Goal: Task Accomplishment & Management: Manage account settings

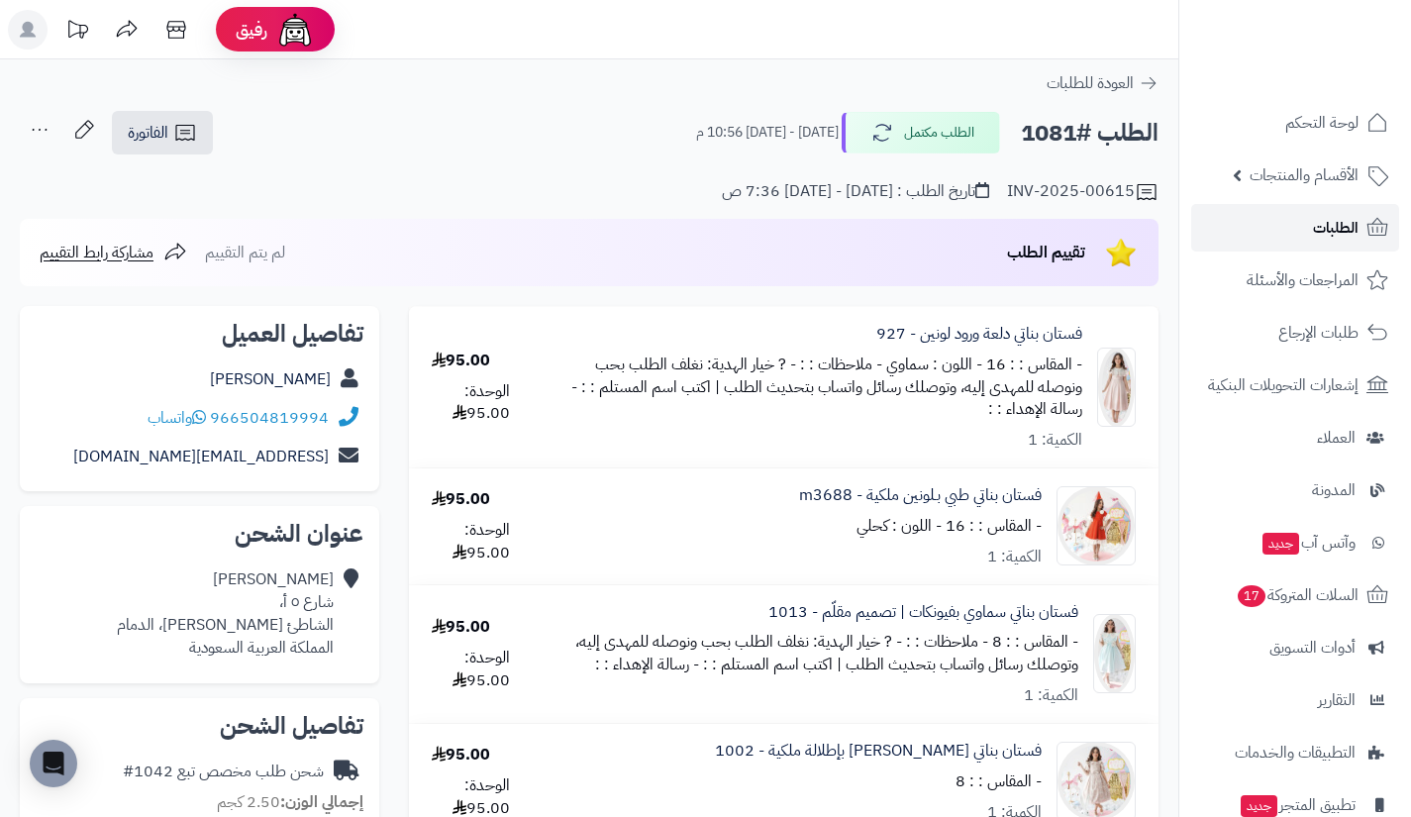
click at [1275, 216] on link "الطلبات" at bounding box center [1295, 228] width 208 height 48
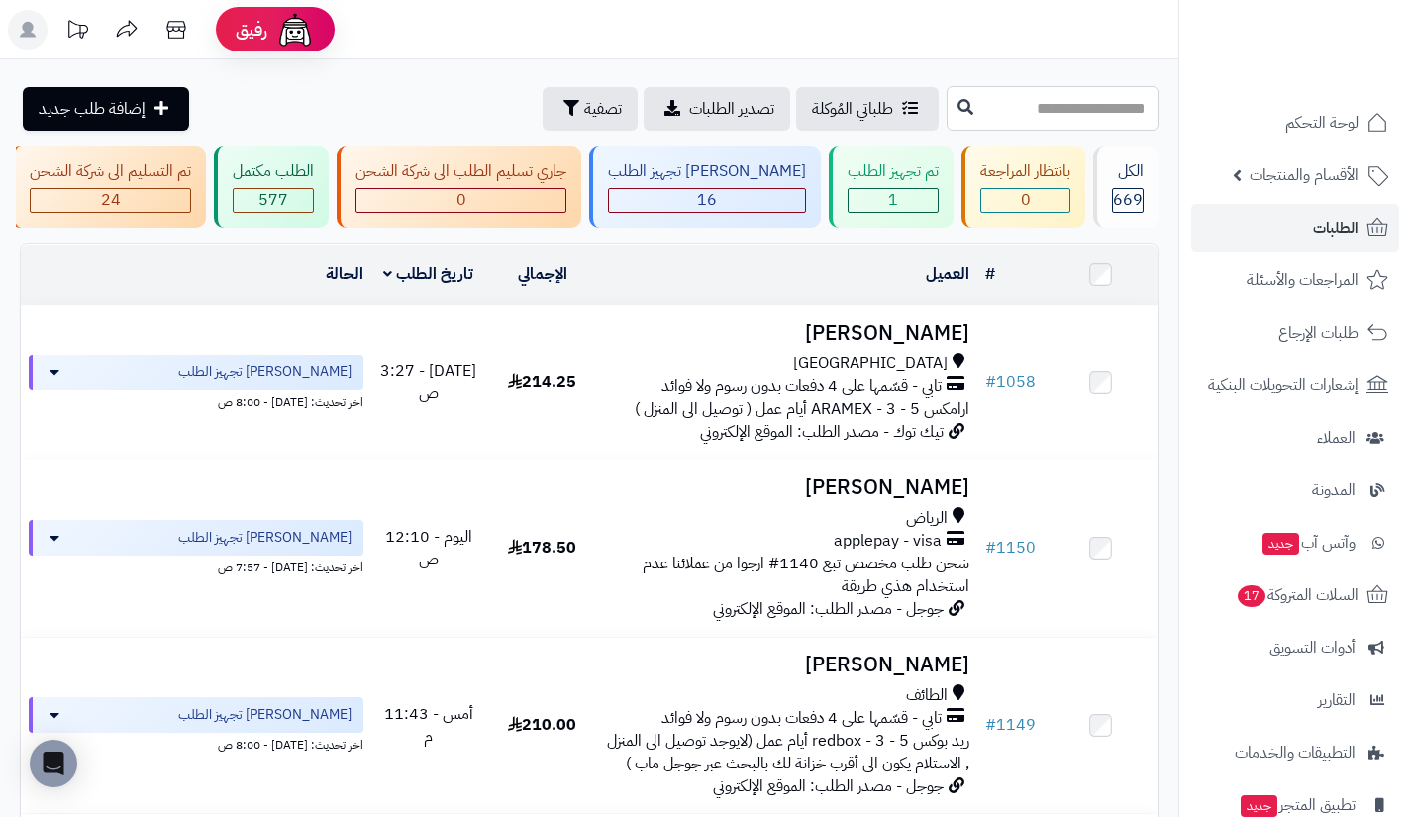
click at [964, 105] on input "text" at bounding box center [1053, 108] width 212 height 45
type input "****"
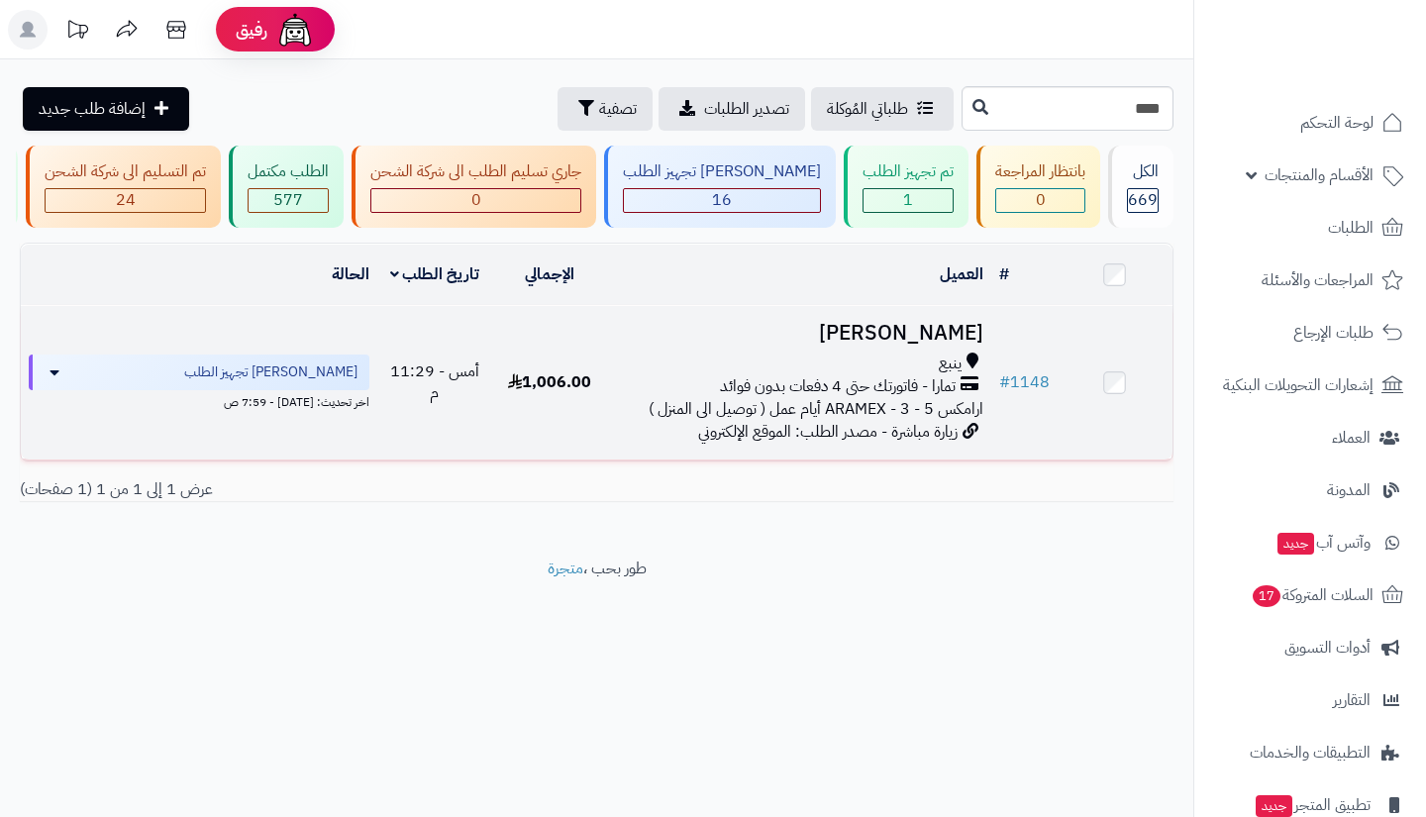
click at [900, 398] on span "تمارا - فاتورتك حتى 4 دفعات بدون فوائد" at bounding box center [838, 386] width 236 height 23
click at [921, 397] on span "تمارا - فاتورتك حتى 4 دفعات بدون فوائد" at bounding box center [838, 386] width 236 height 23
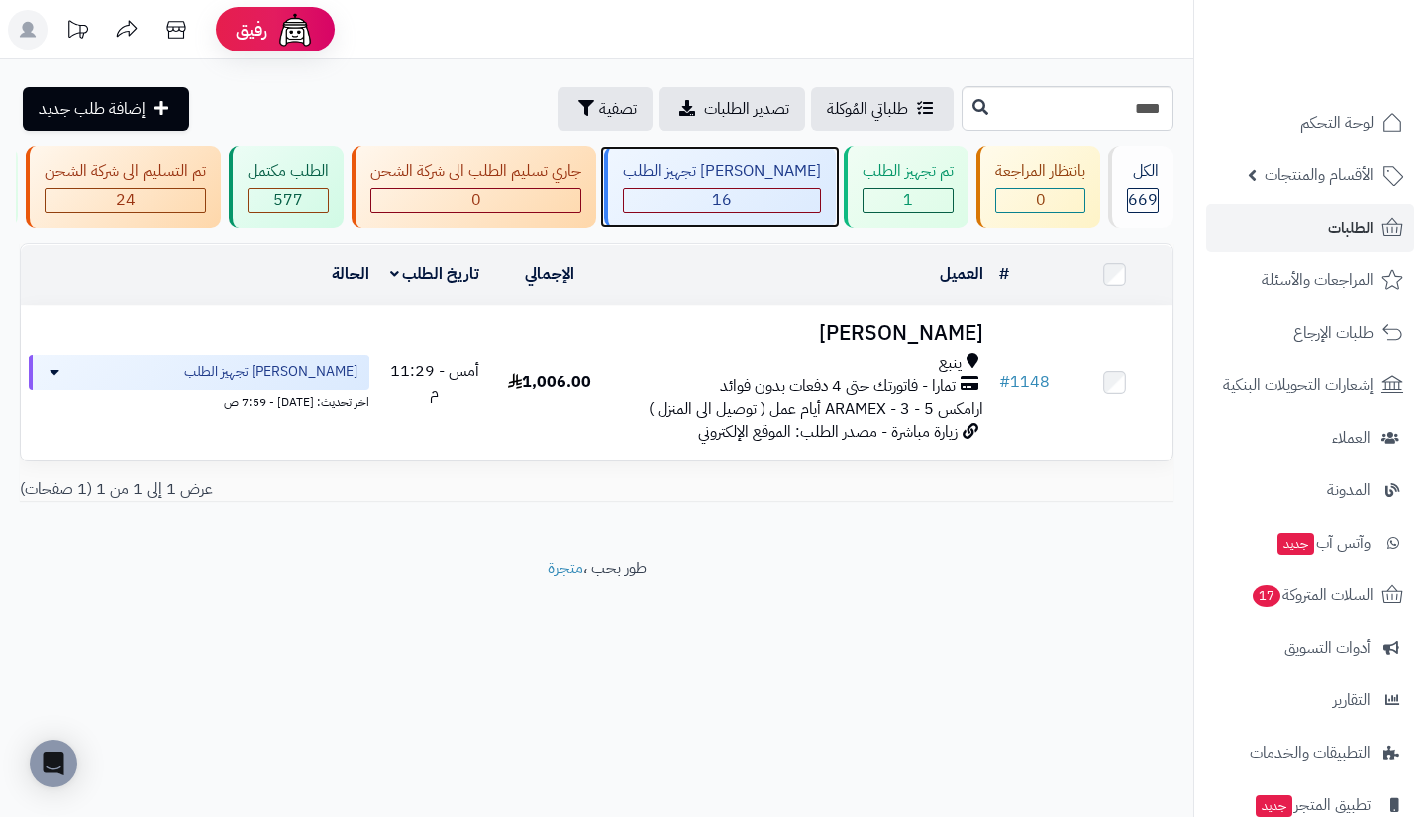
click at [777, 184] on div "جاري تجهيز الطلب 16" at bounding box center [720, 187] width 232 height 82
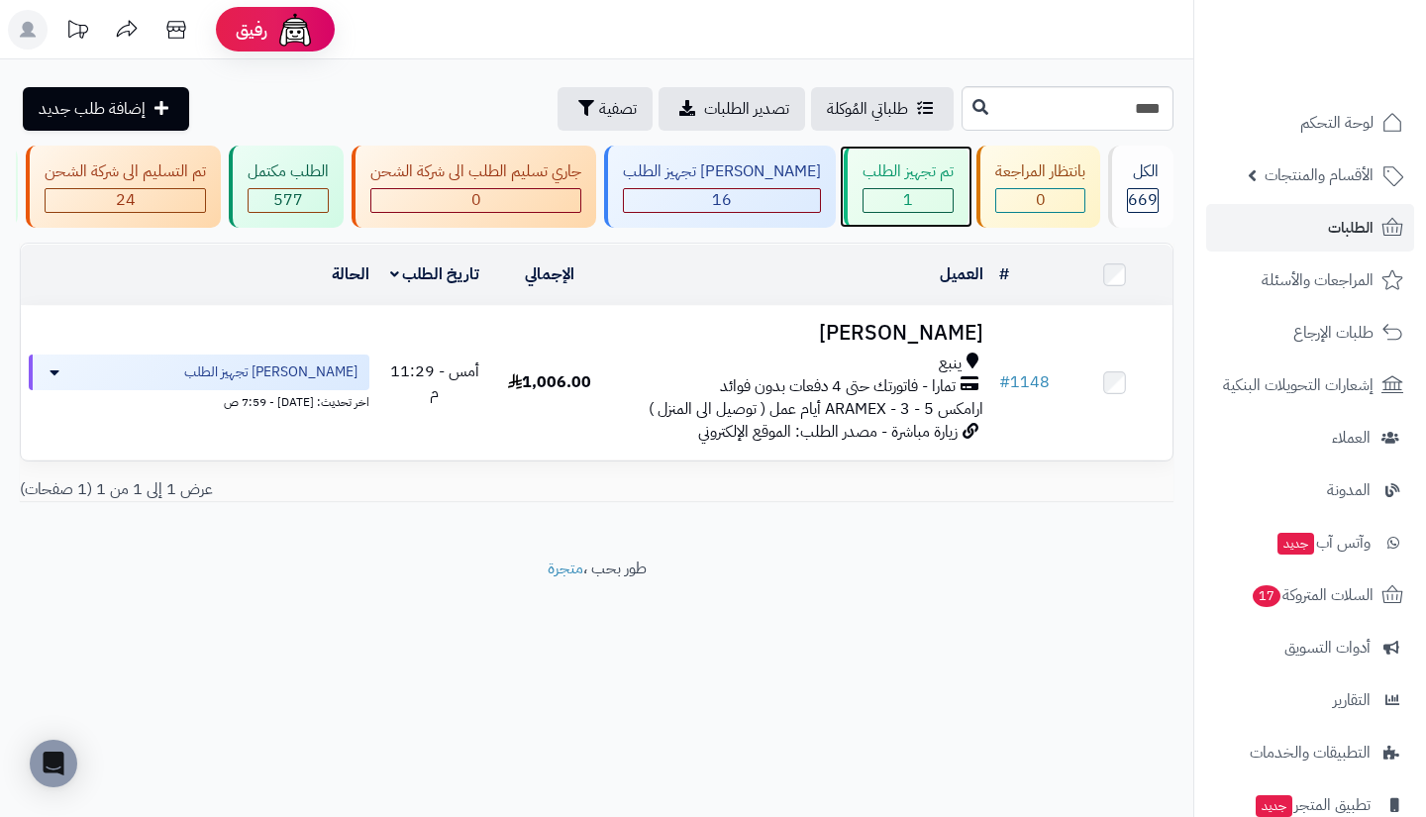
click at [885, 202] on div "1" at bounding box center [907, 200] width 89 height 23
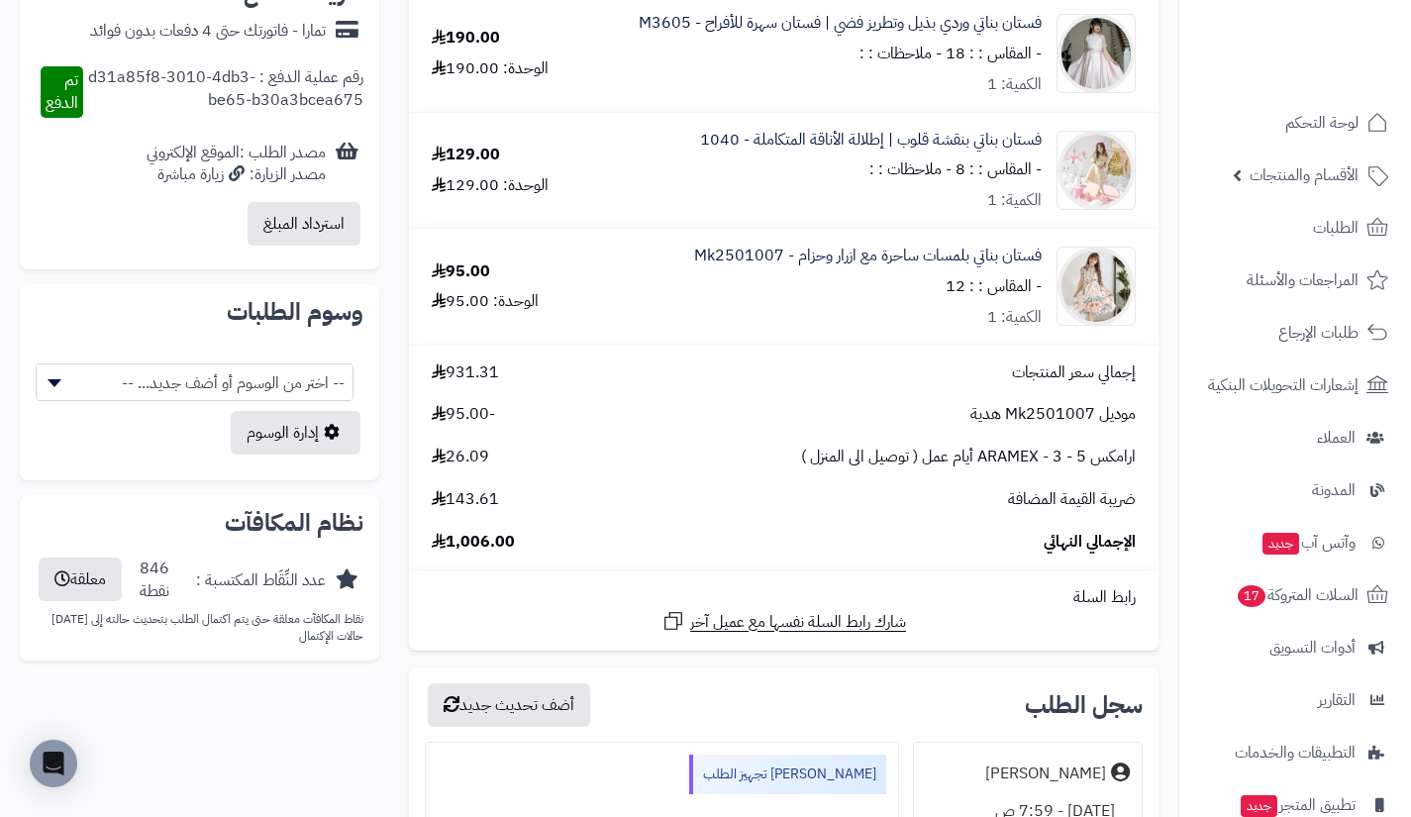
scroll to position [943, 0]
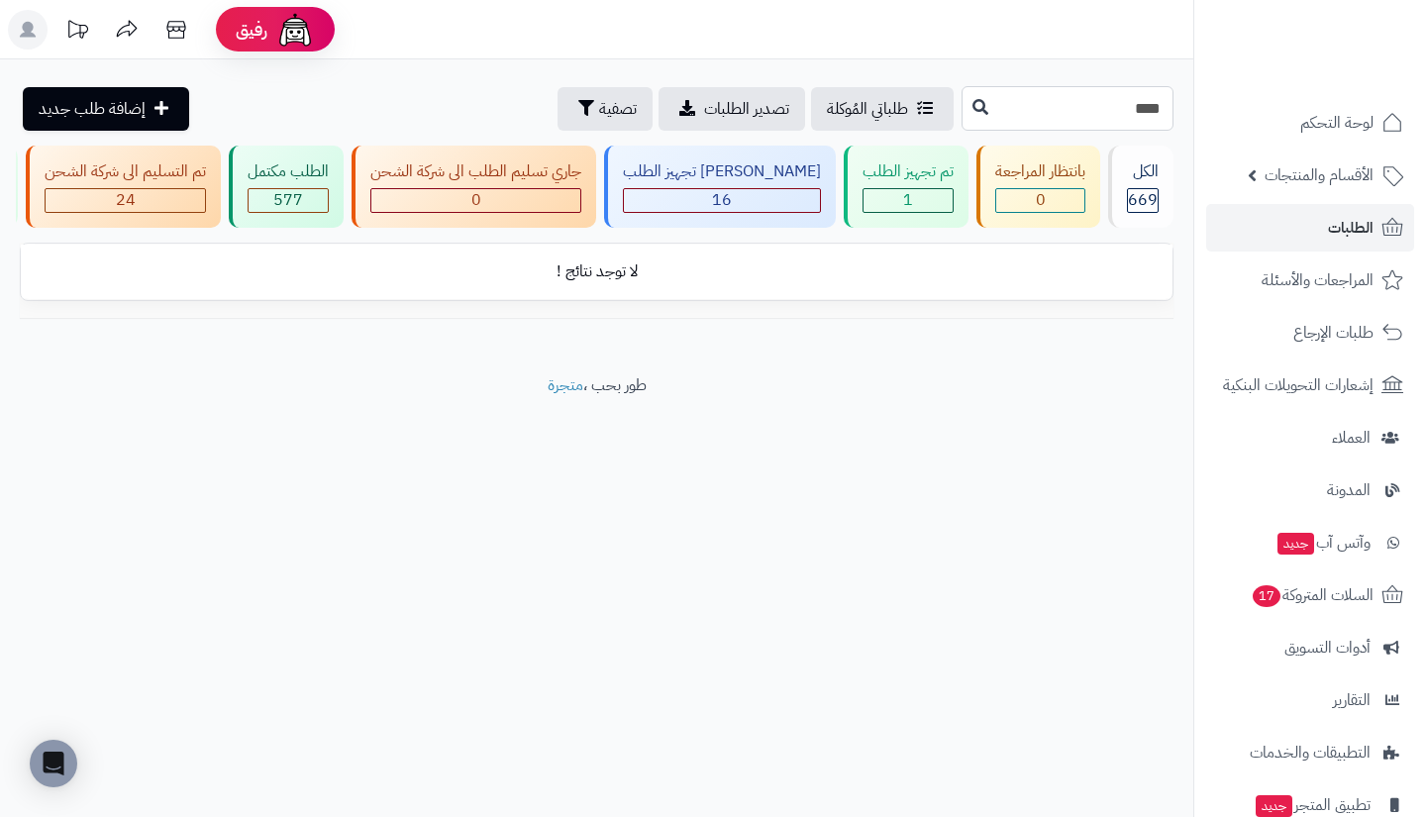
click at [961, 118] on input "****" at bounding box center [1067, 108] width 212 height 45
click at [961, 118] on input "text" at bounding box center [1067, 108] width 212 height 45
click at [972, 114] on icon at bounding box center [980, 106] width 16 height 16
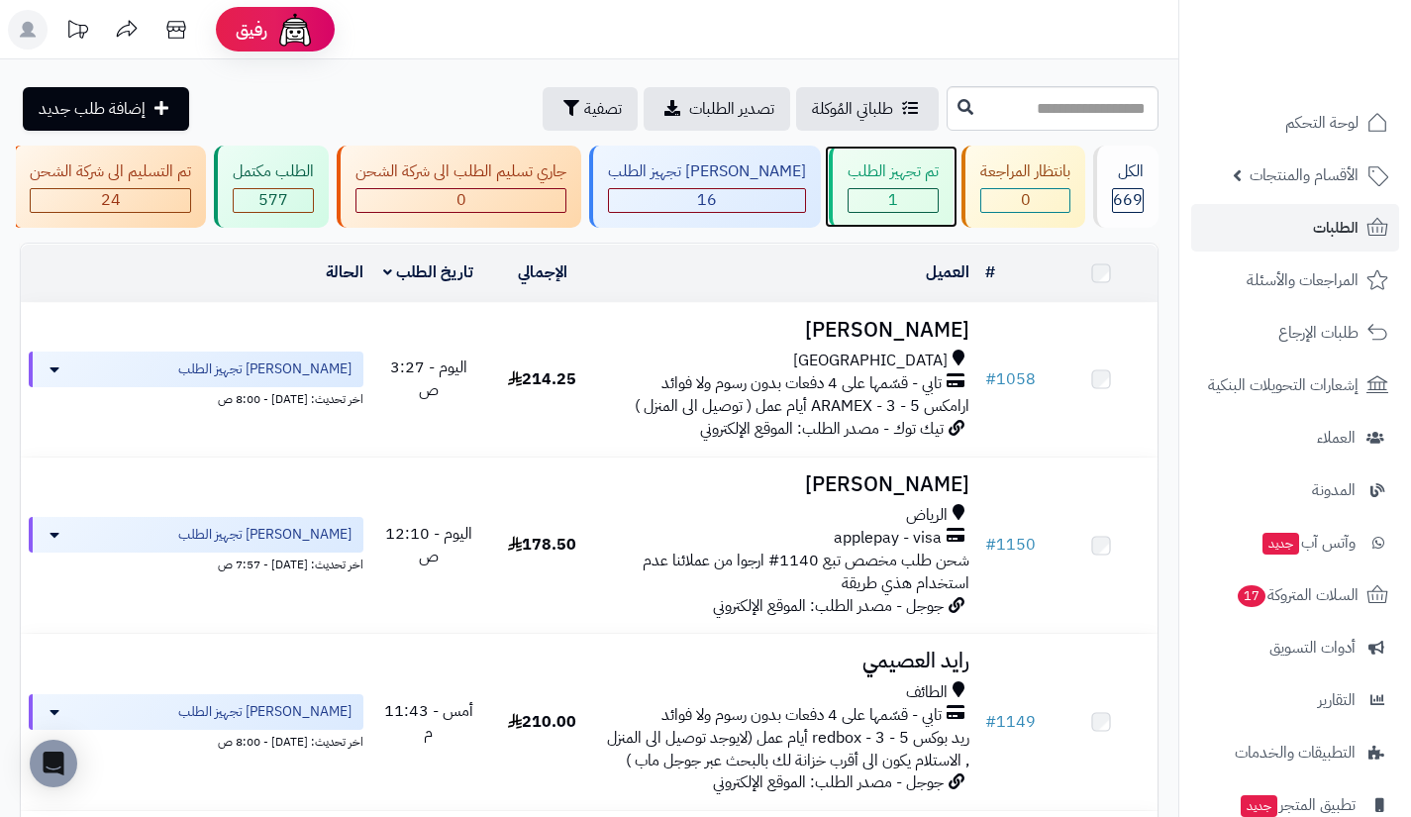
click at [900, 173] on div "تم تجهيز الطلب" at bounding box center [893, 171] width 91 height 23
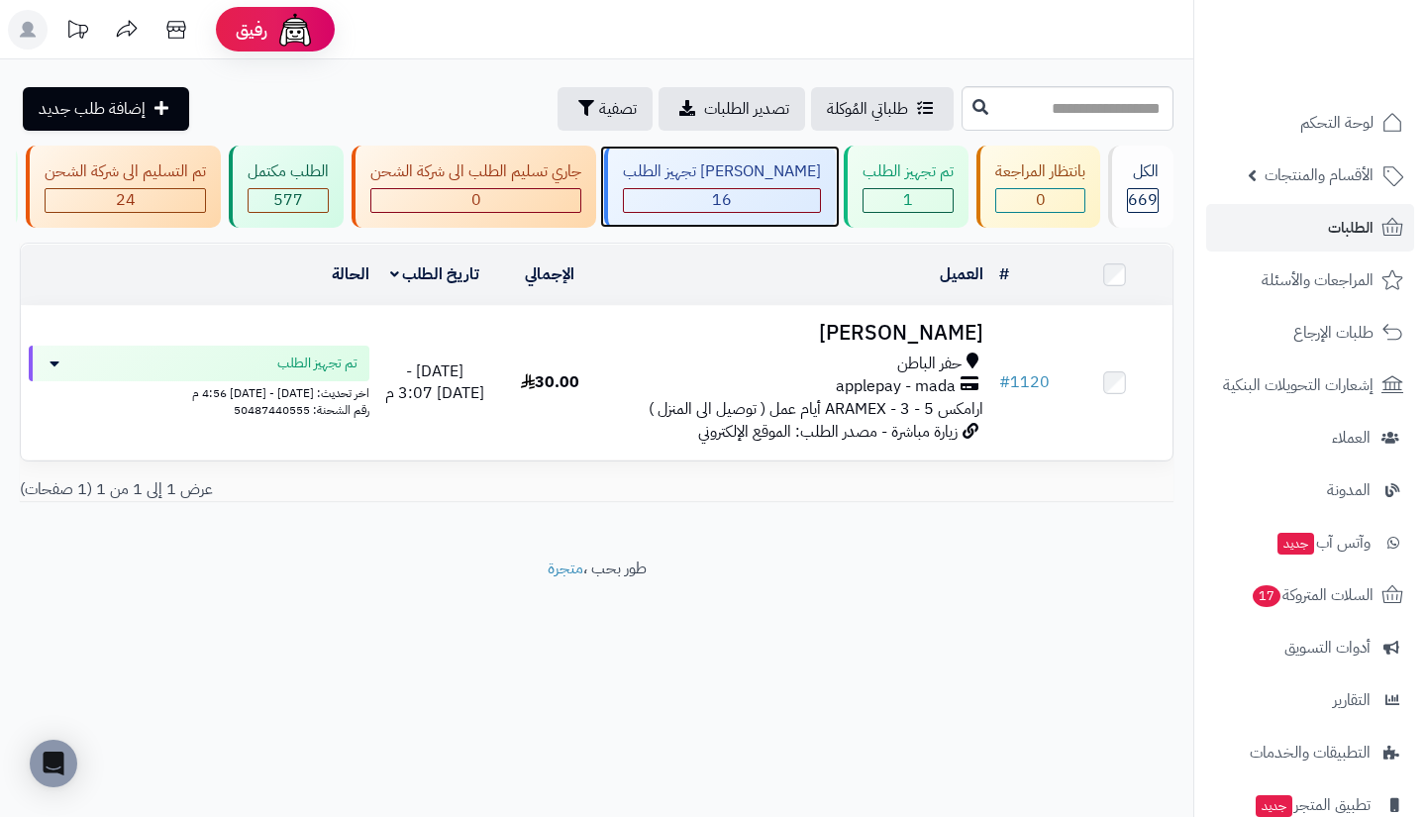
click at [732, 199] on span "16" at bounding box center [722, 200] width 20 height 24
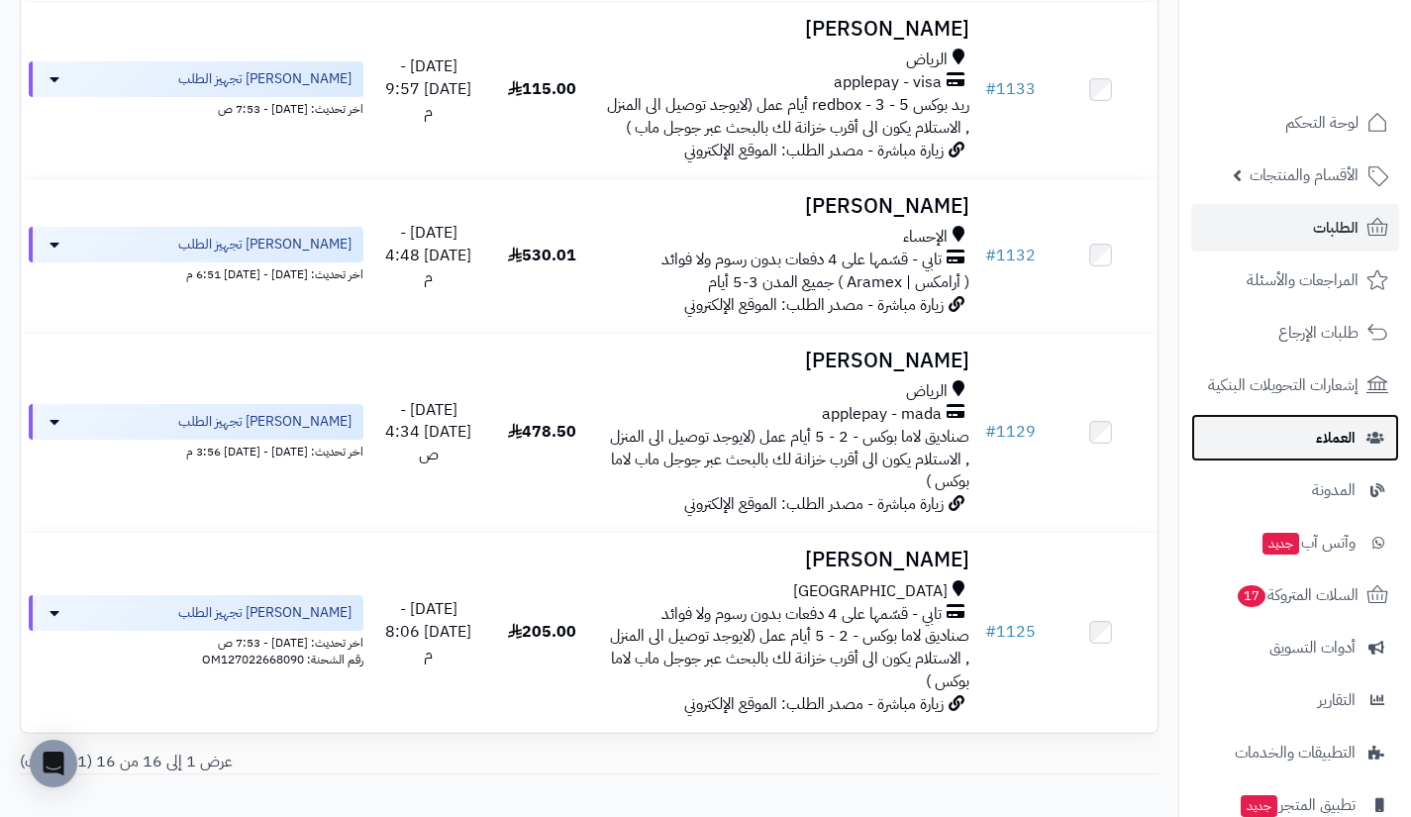
click at [1288, 434] on link "العملاء" at bounding box center [1295, 438] width 208 height 48
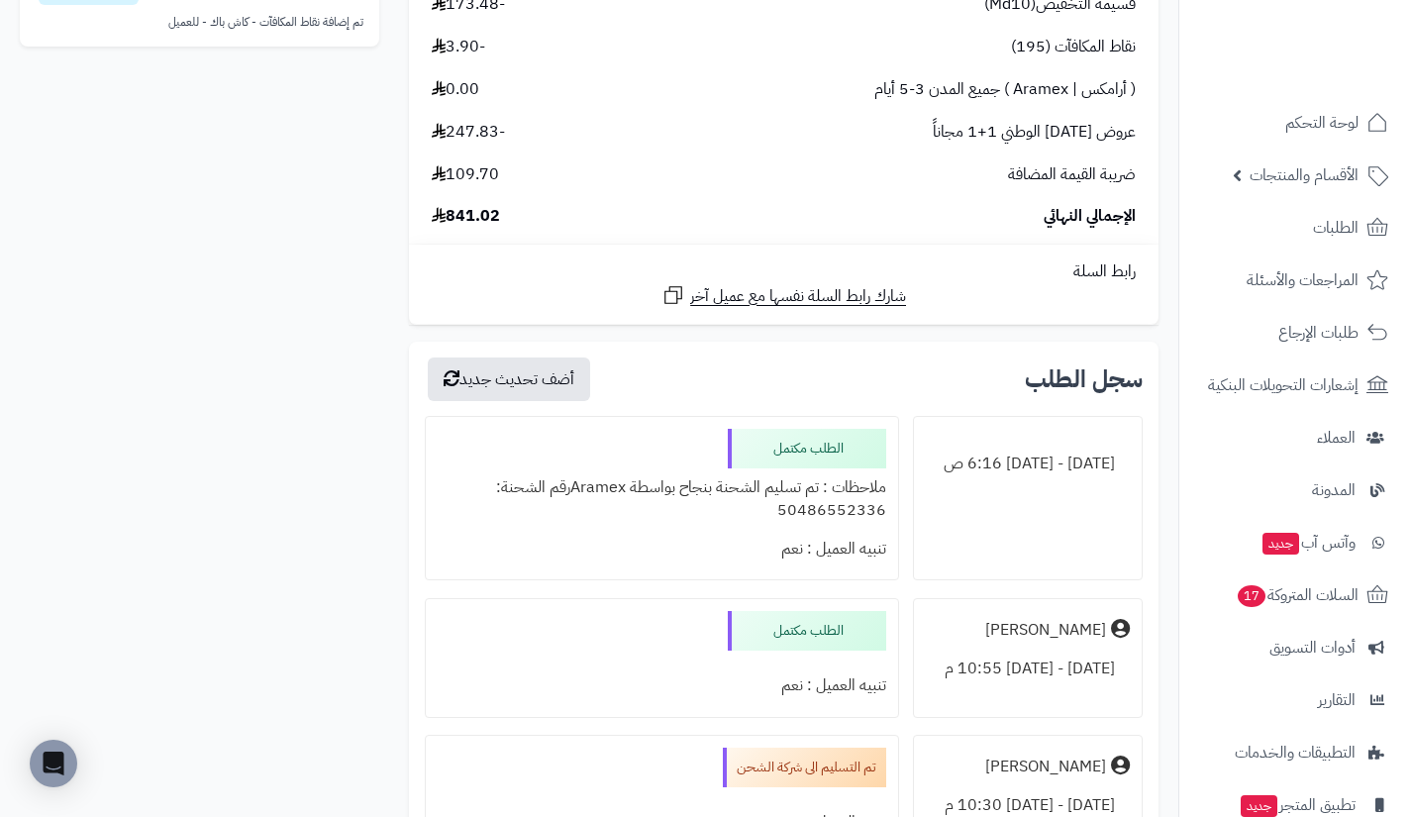
scroll to position [142, 0]
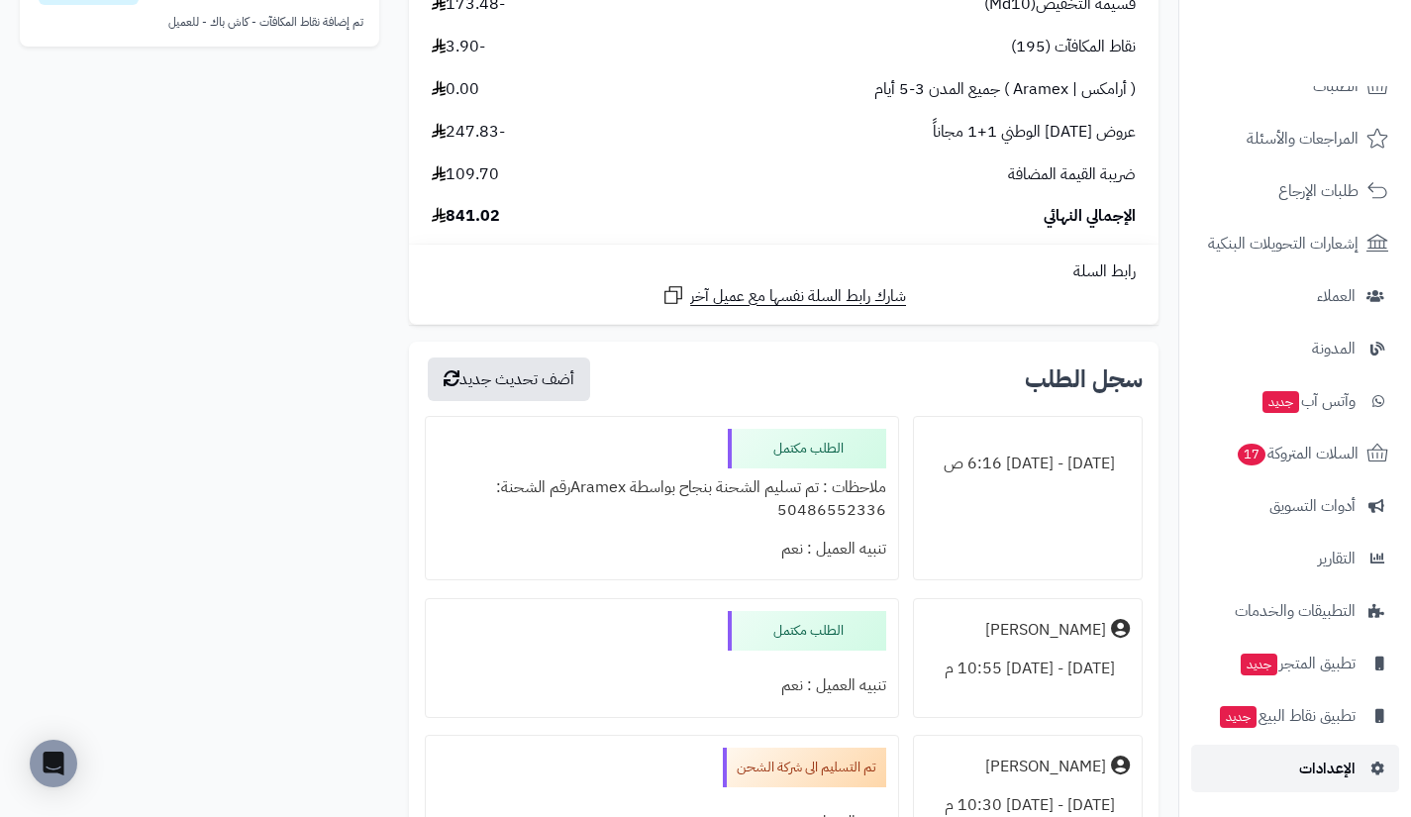
click at [1276, 764] on link "الإعدادات" at bounding box center [1295, 769] width 208 height 48
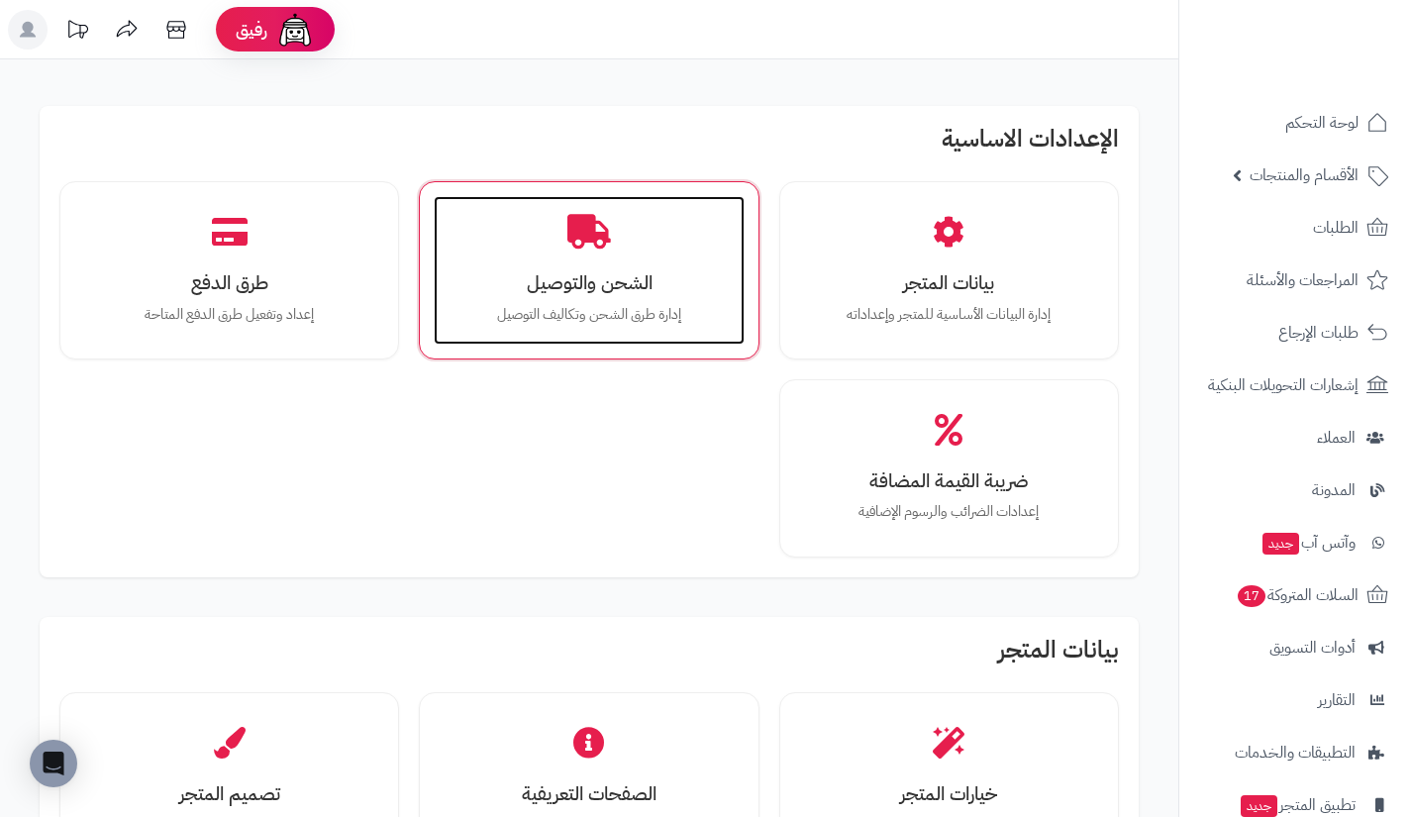
click at [671, 302] on div "الشحن والتوصيل إدارة طرق الشحن وتكاليف التوصيل" at bounding box center [589, 270] width 310 height 149
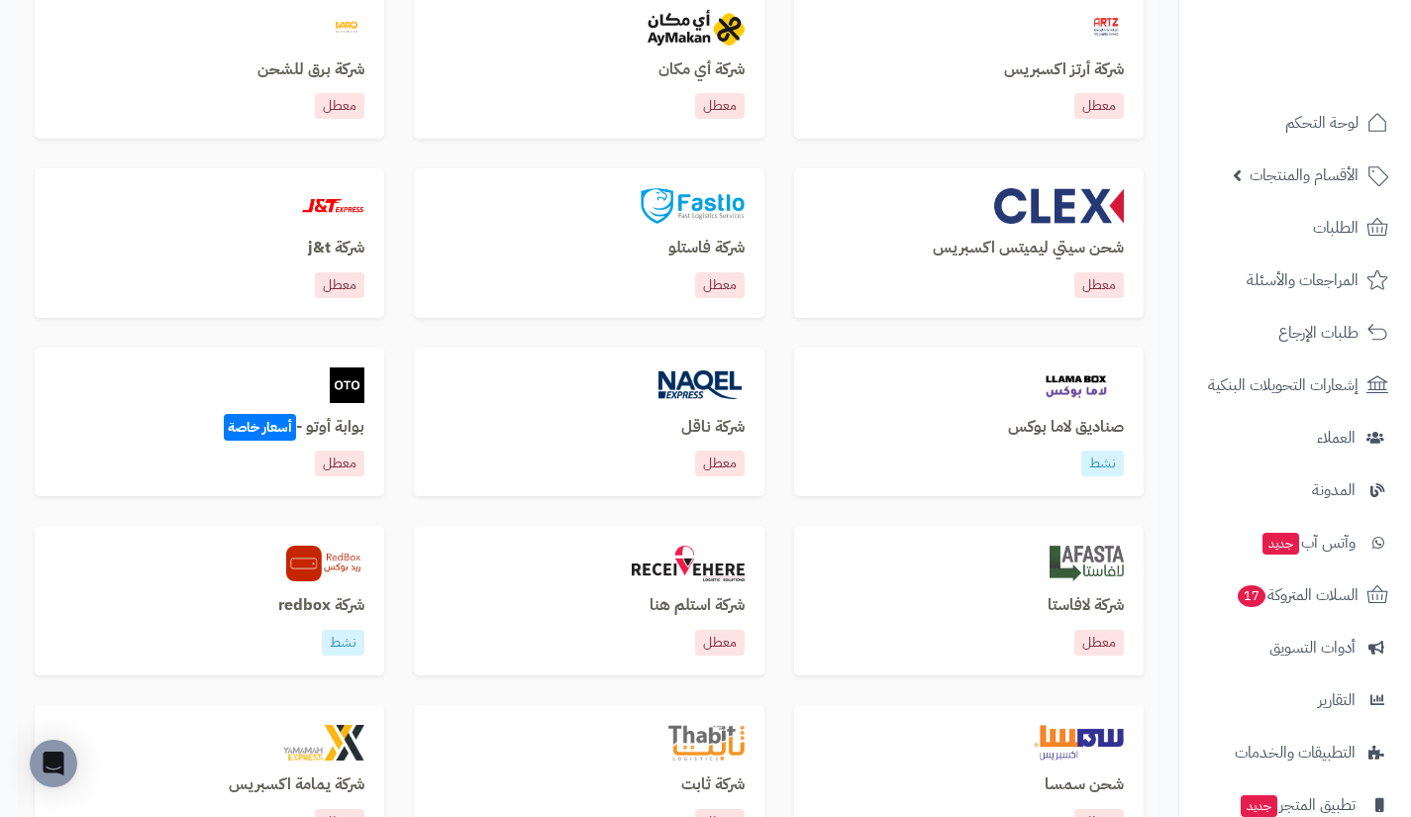
scroll to position [698, 0]
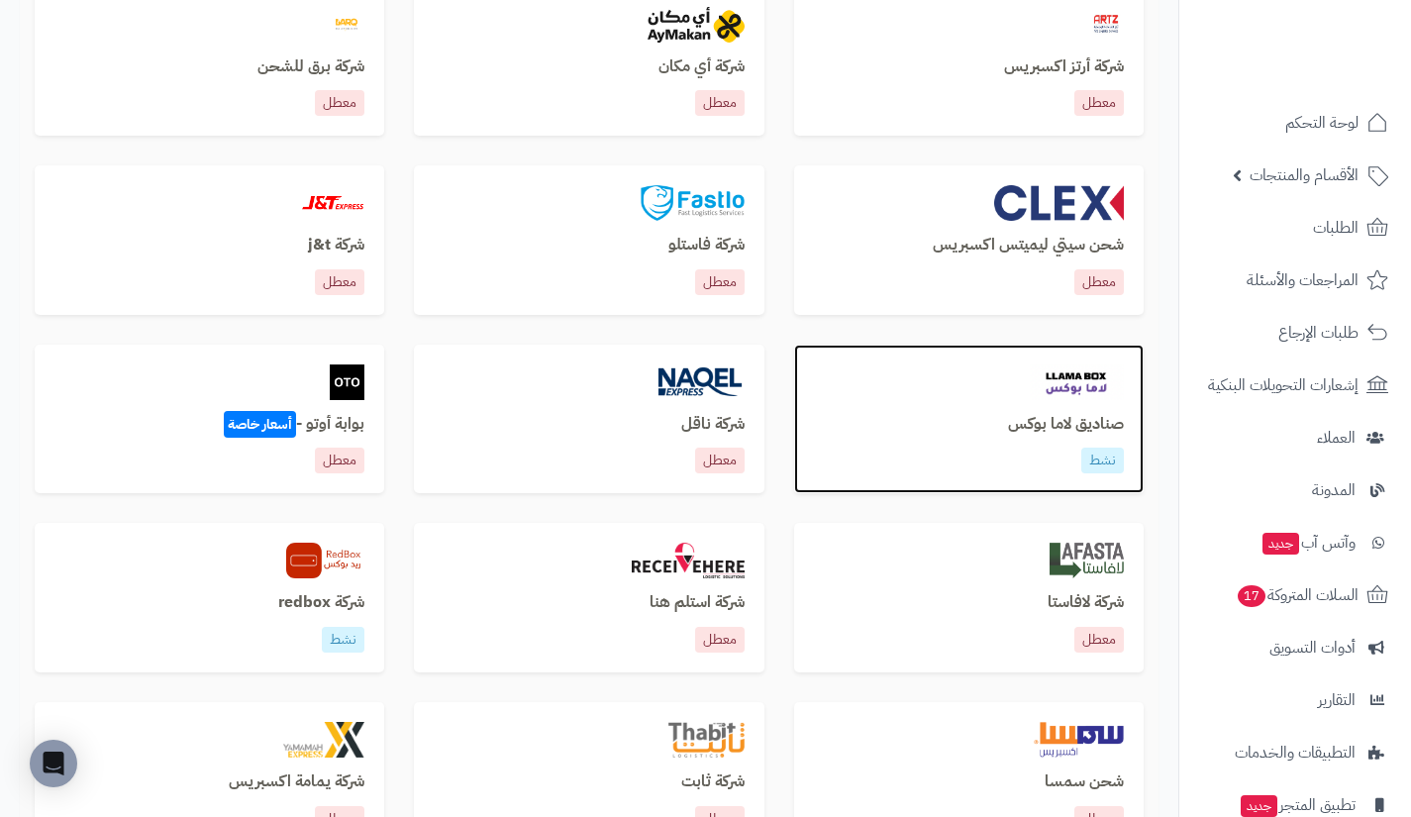
click at [1080, 410] on div "صناديق لاما بوكس نشط" at bounding box center [969, 420] width 350 height 150
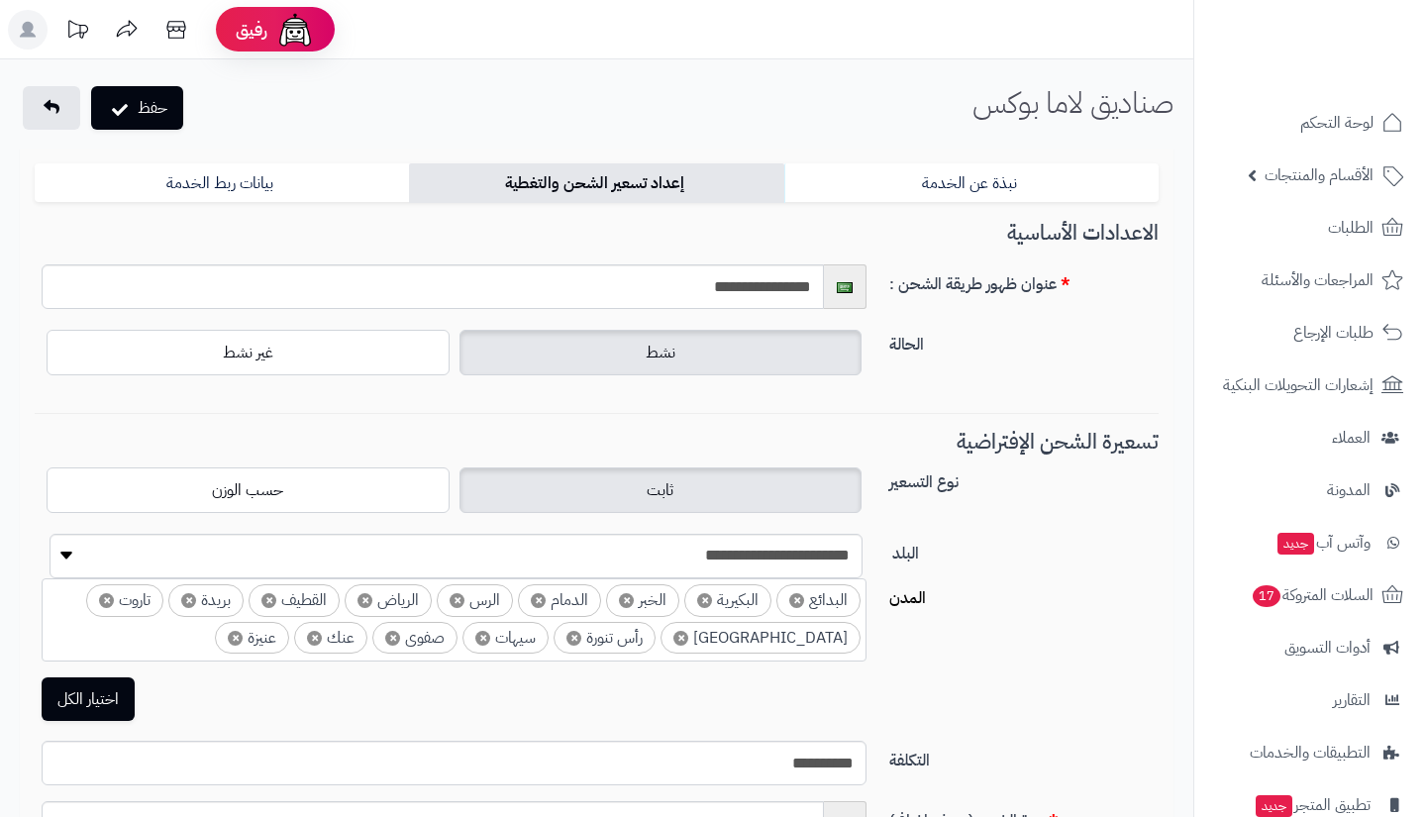
select select "***"
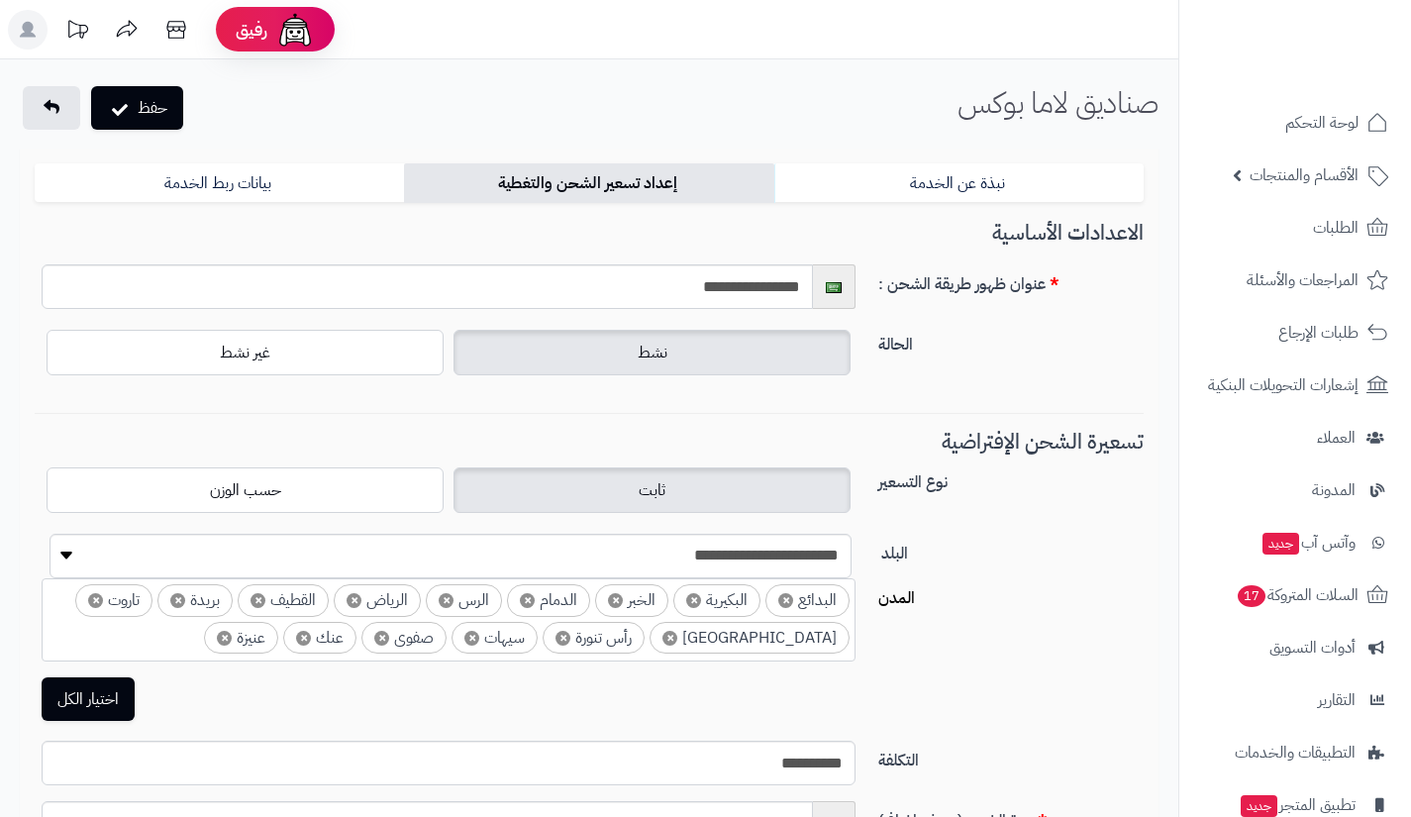
scroll to position [619, 0]
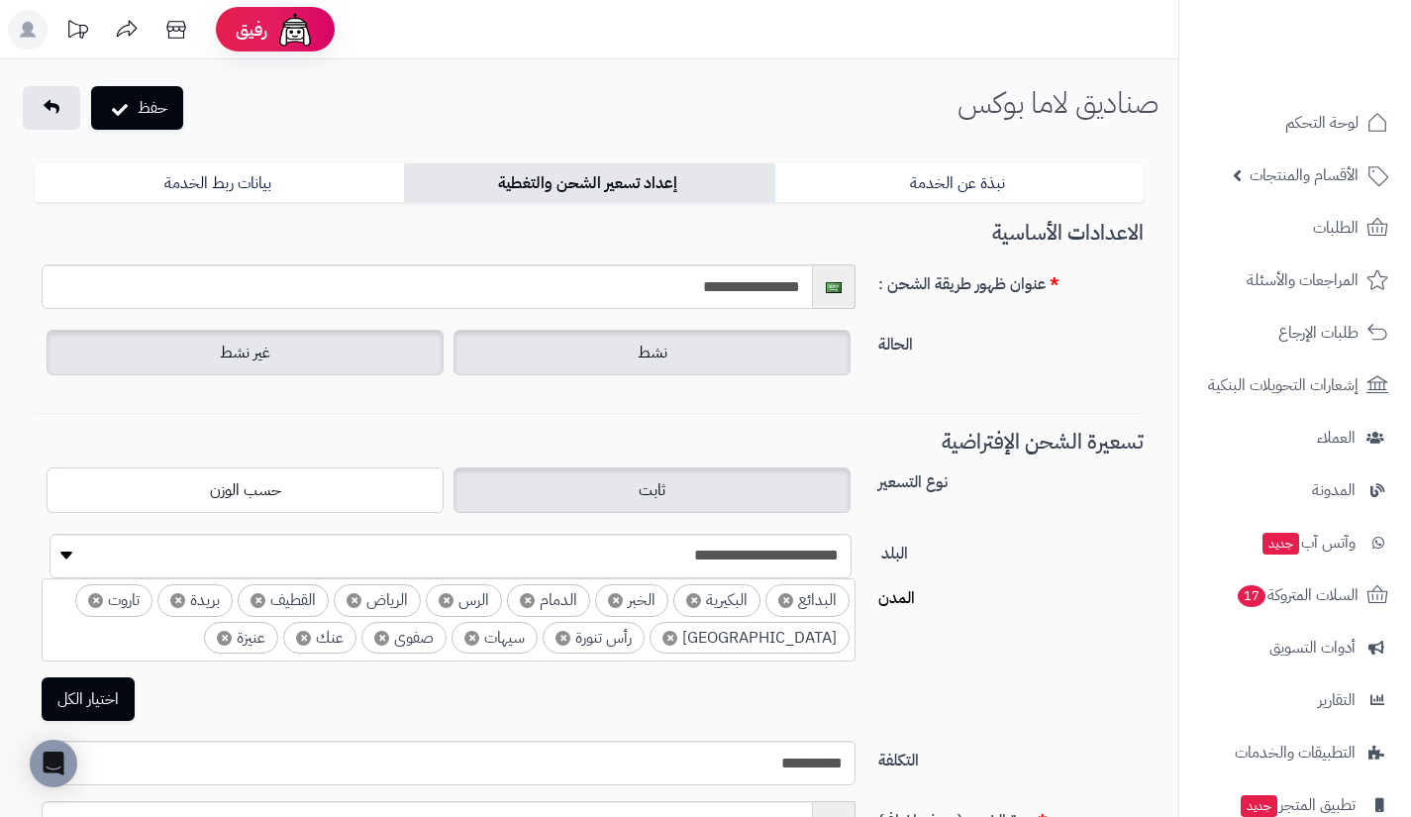
click at [265, 371] on label "غير نشط" at bounding box center [245, 353] width 397 height 46
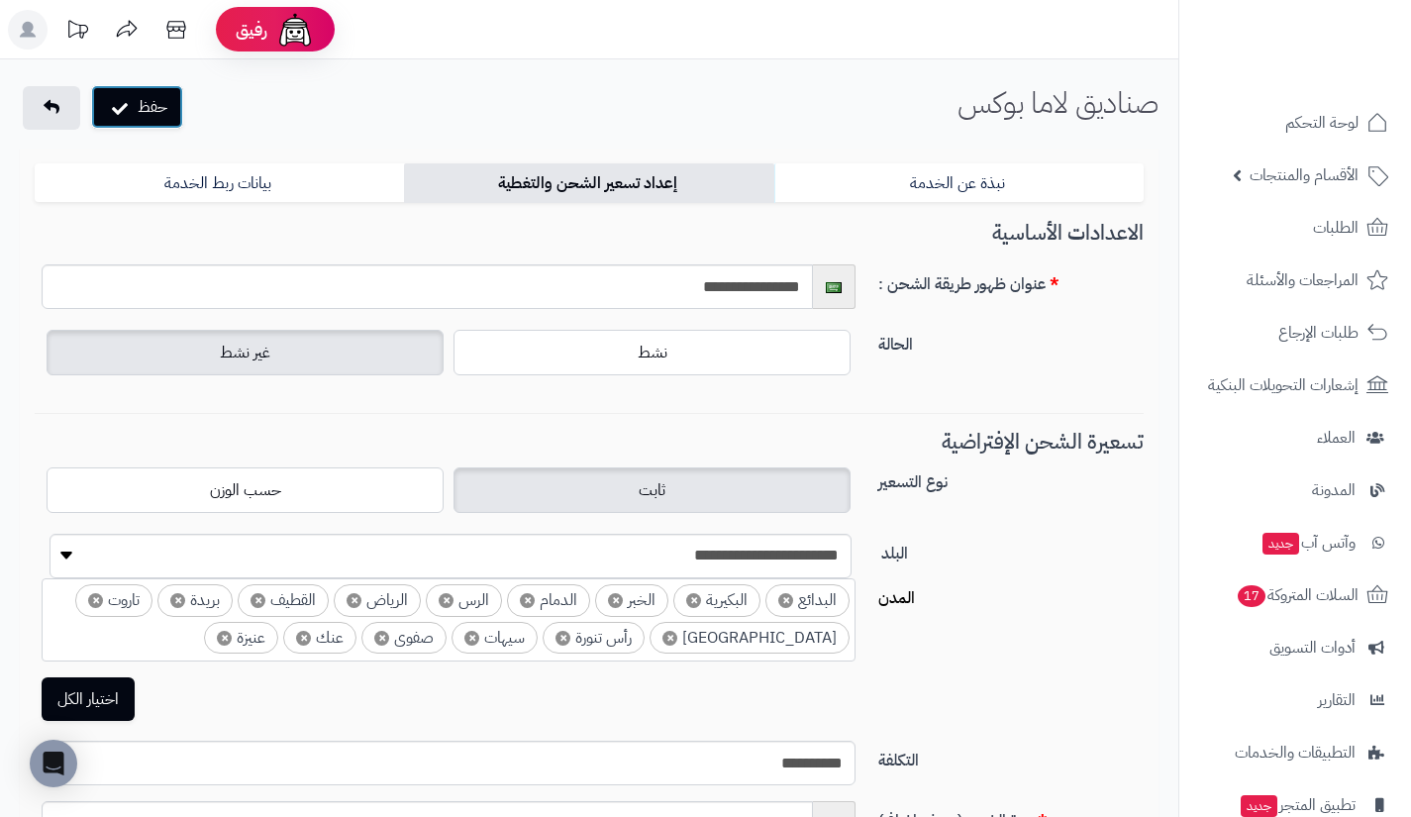
click at [163, 108] on button "حفظ" at bounding box center [137, 107] width 92 height 44
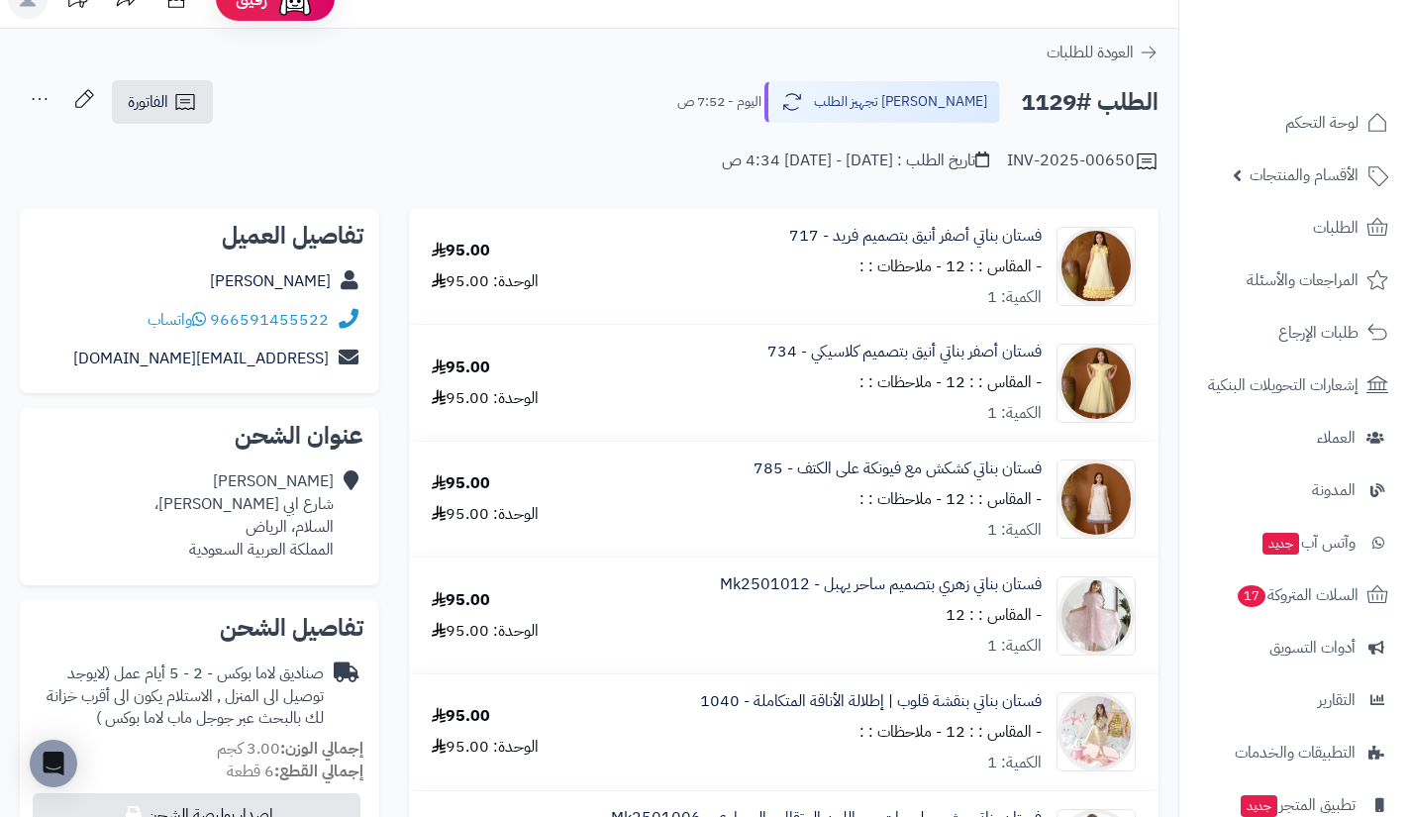
scroll to position [23, 0]
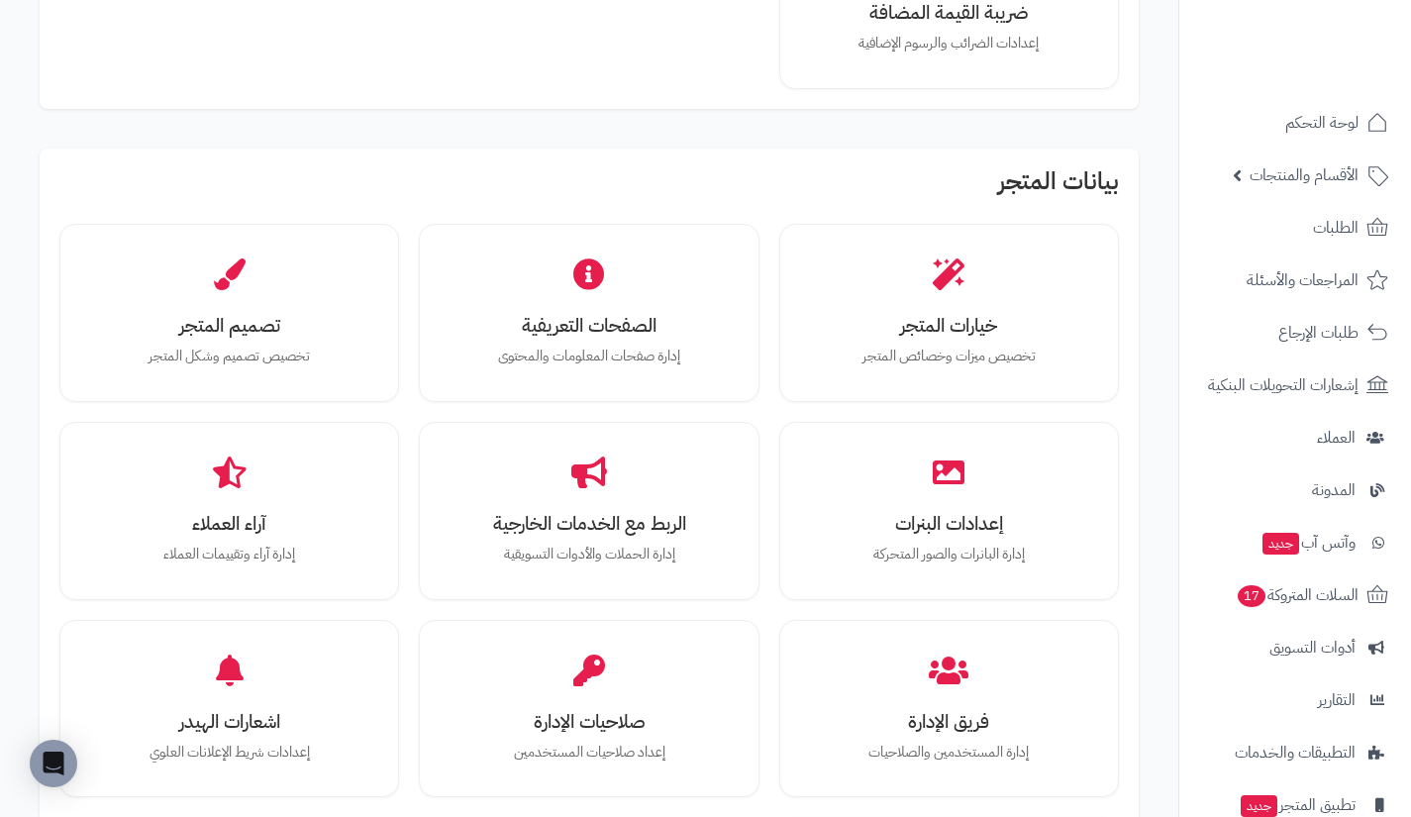
scroll to position [470, 0]
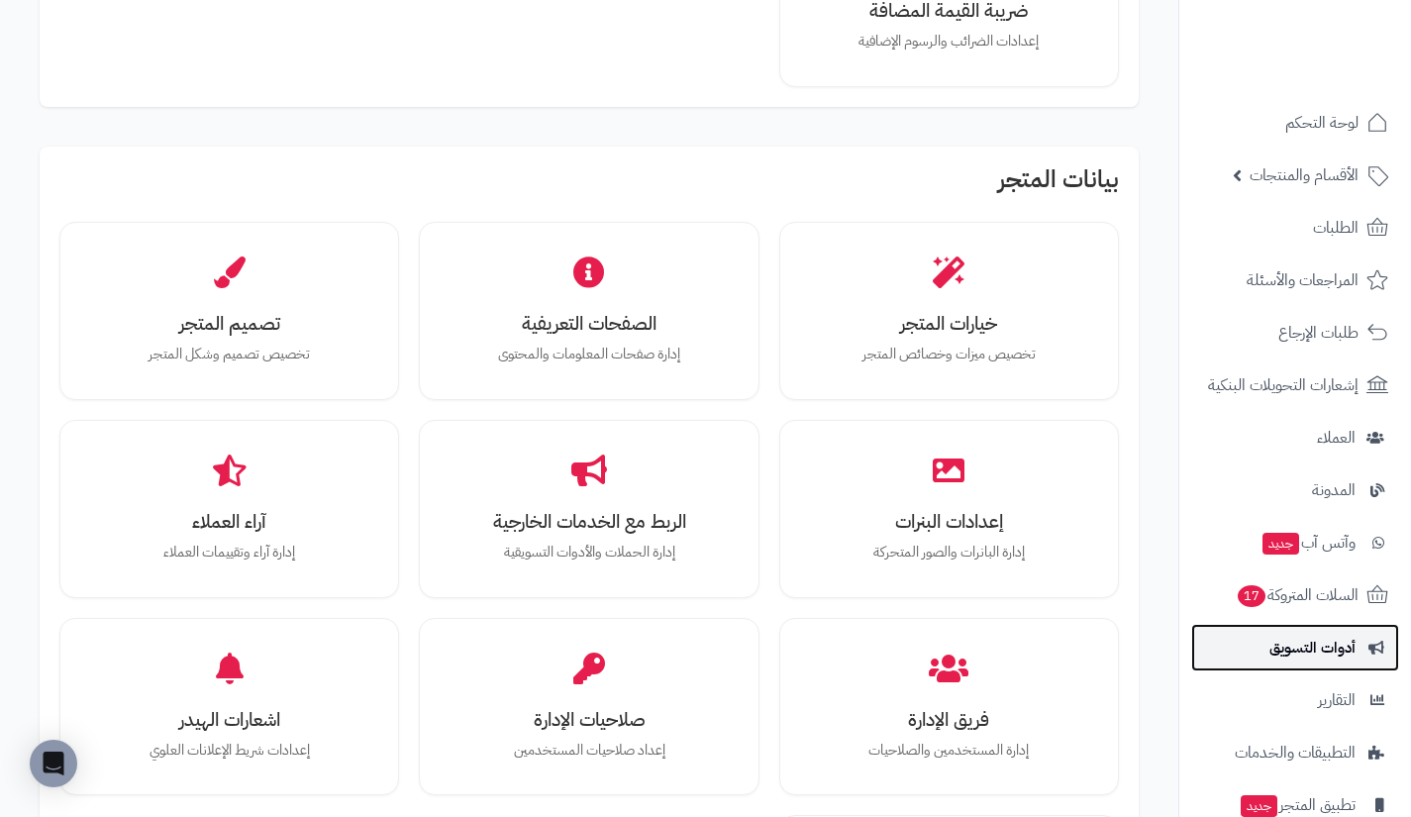
click at [1266, 649] on link "أدوات التسويق" at bounding box center [1295, 648] width 208 height 48
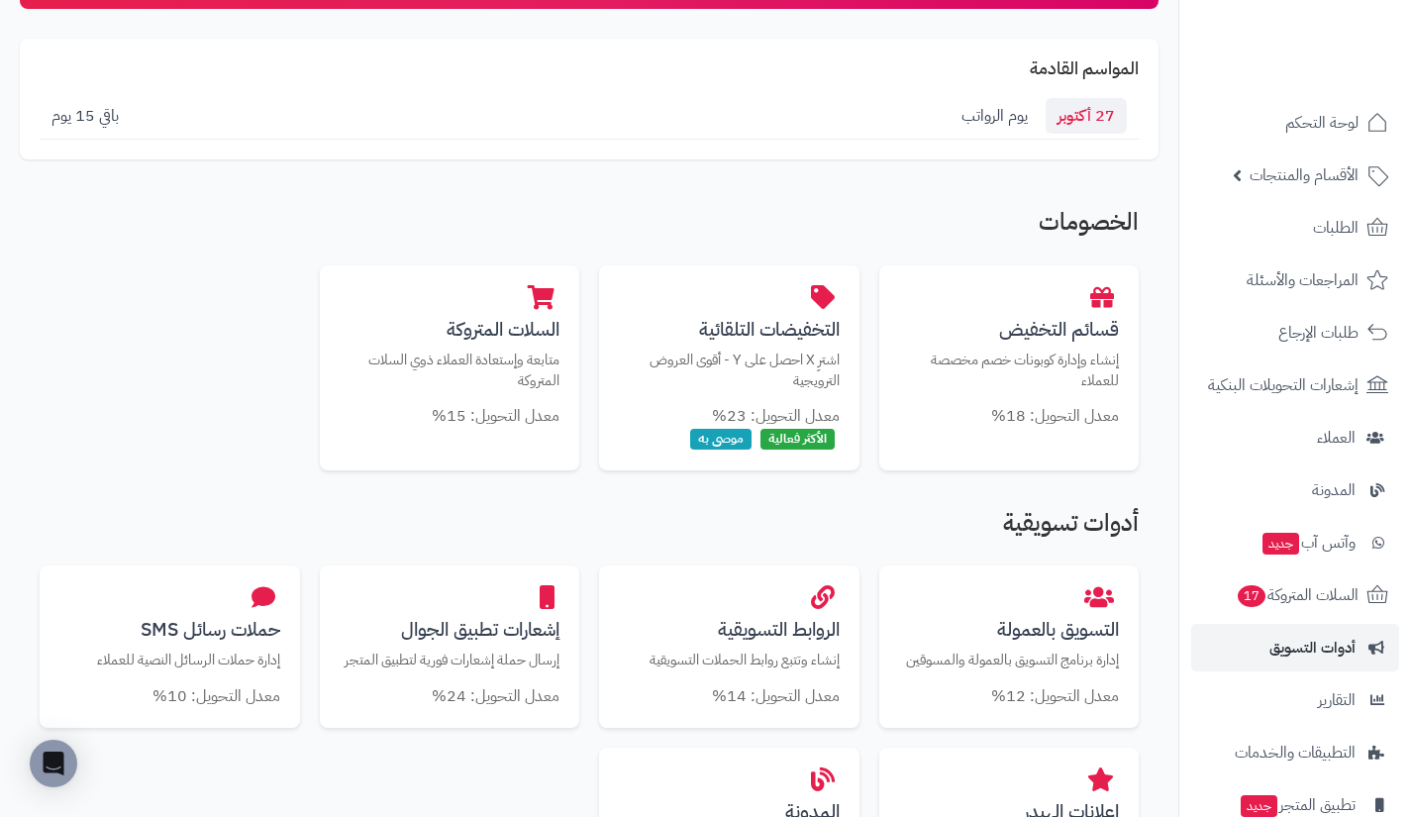
scroll to position [197, 0]
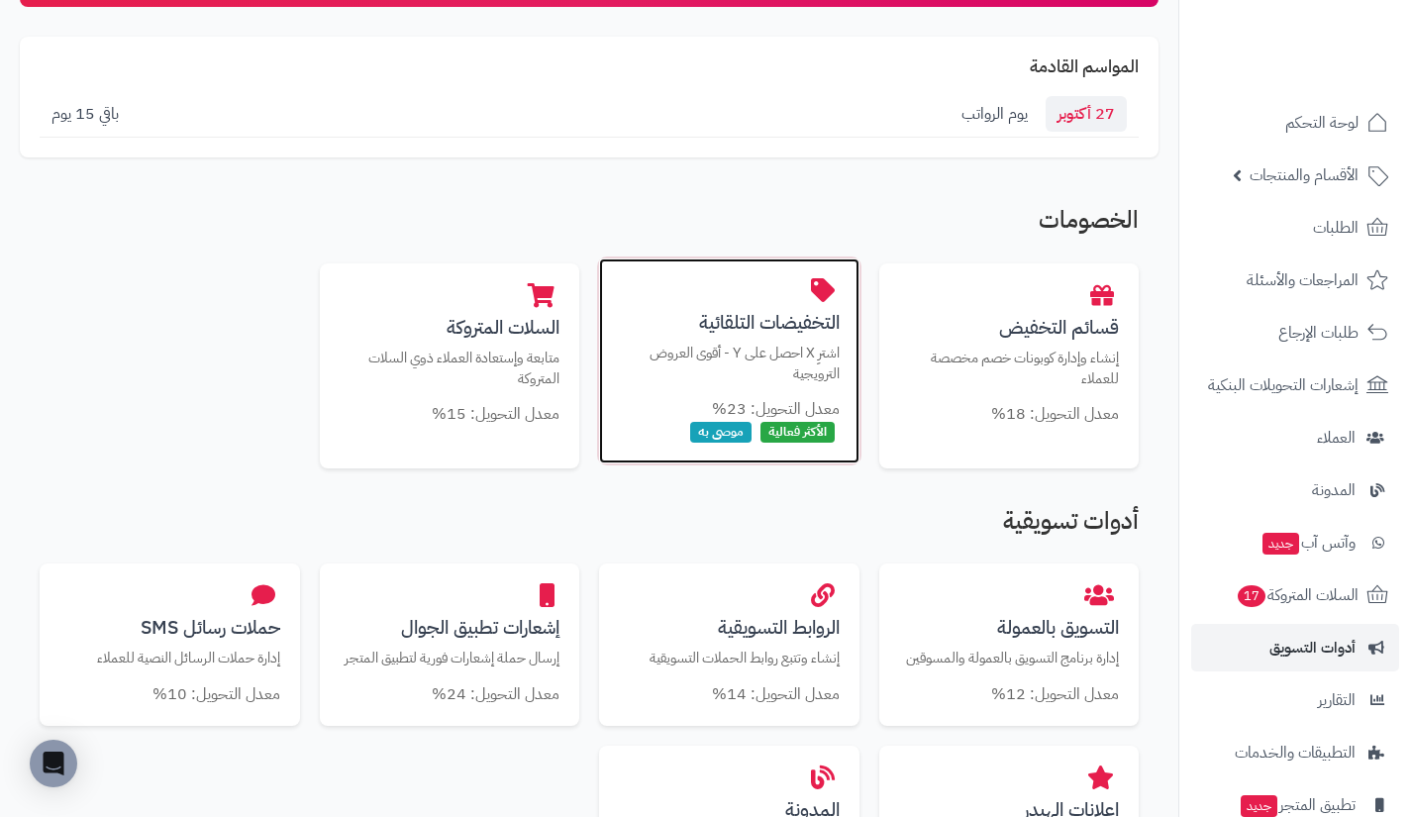
click at [764, 364] on p "اشترِ X احصل على Y - أقوى العروض الترويجية" at bounding box center [729, 363] width 221 height 41
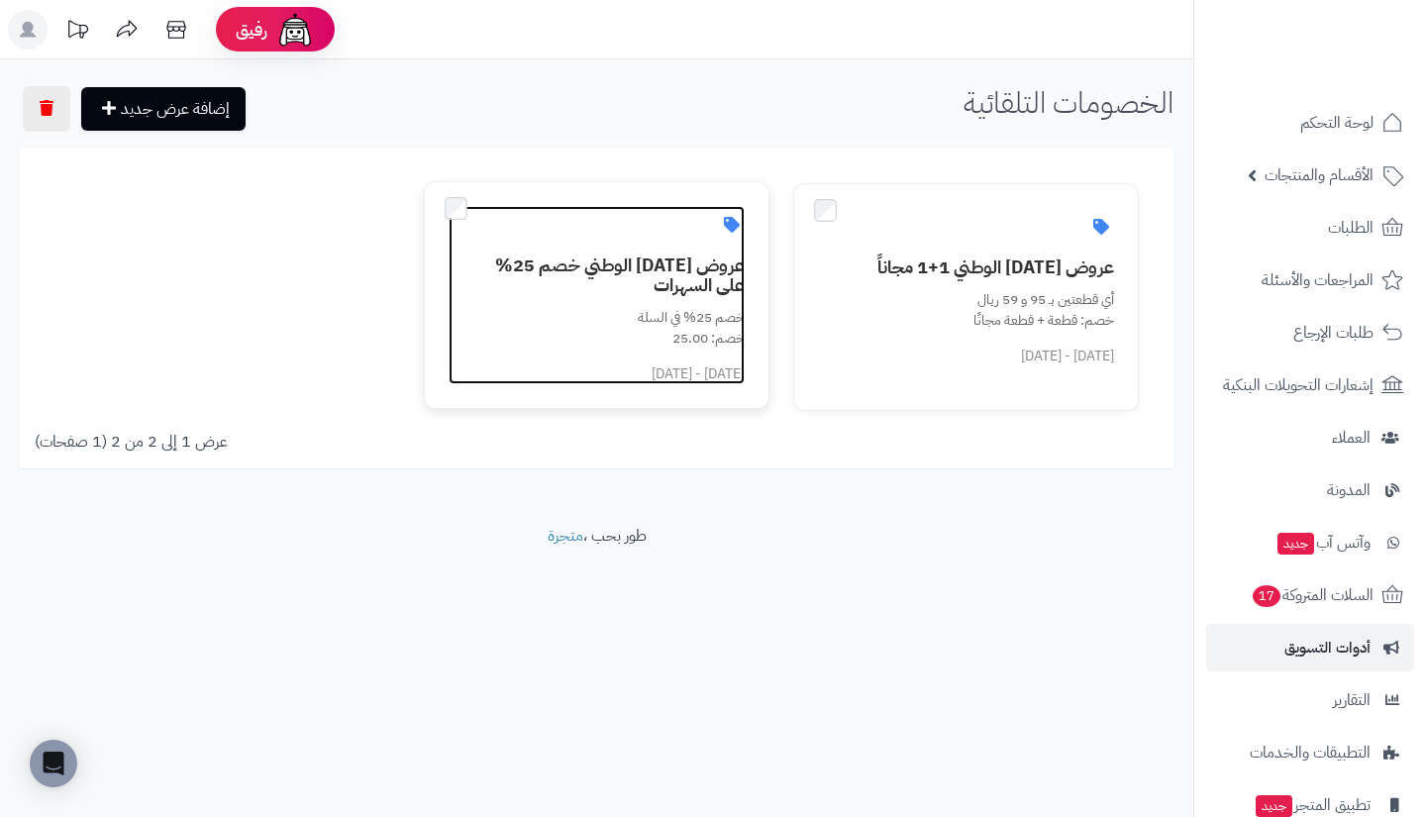
click at [684, 267] on h3 "عروض [DATE] الوطني خصم 25% على السهرات" at bounding box center [608, 275] width 272 height 40
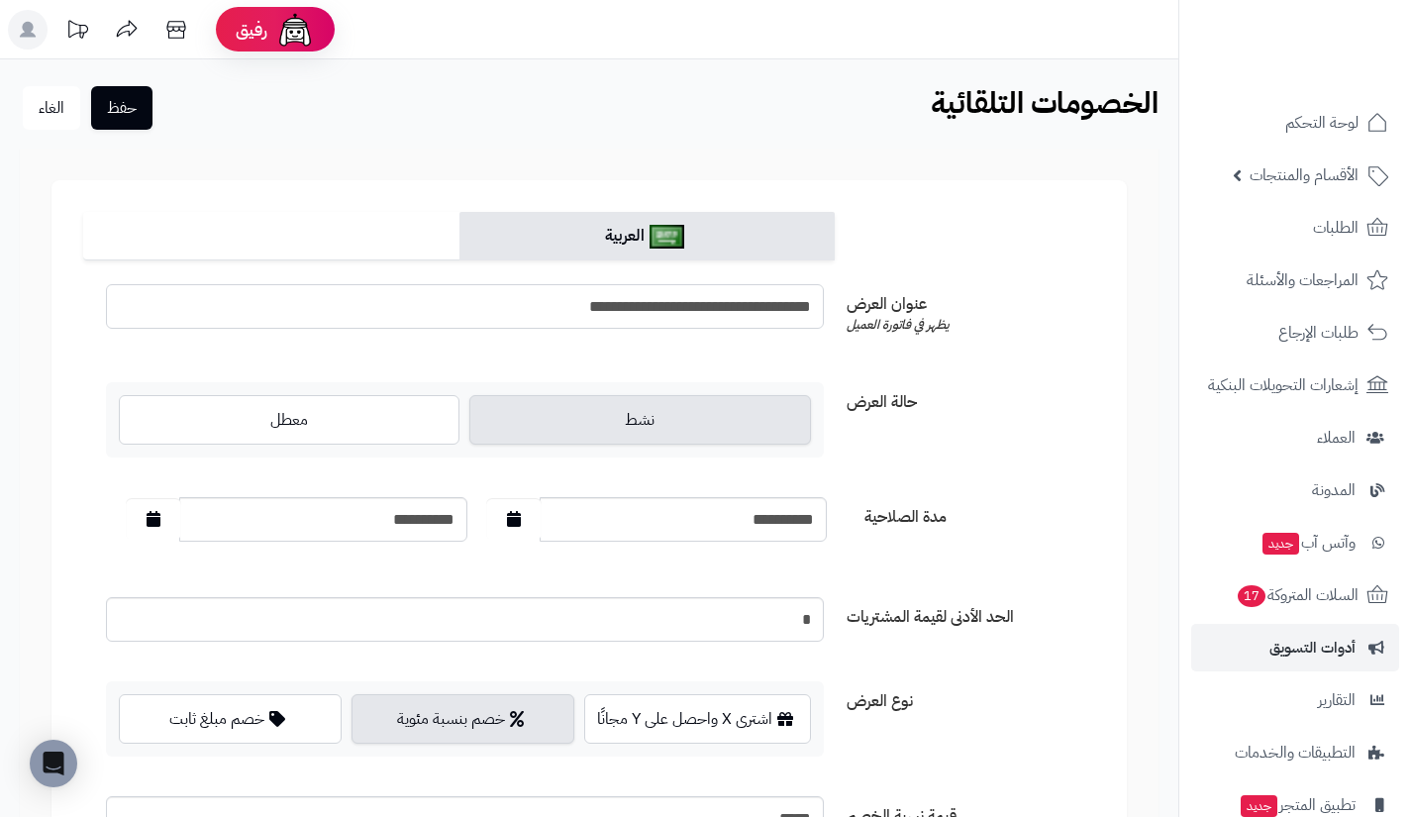
drag, startPoint x: 694, startPoint y: 308, endPoint x: 767, endPoint y: 310, distance: 73.3
click at [767, 310] on input "**********" at bounding box center [465, 306] width 718 height 45
click at [54, 106] on link "الغاء" at bounding box center [51, 108] width 57 height 44
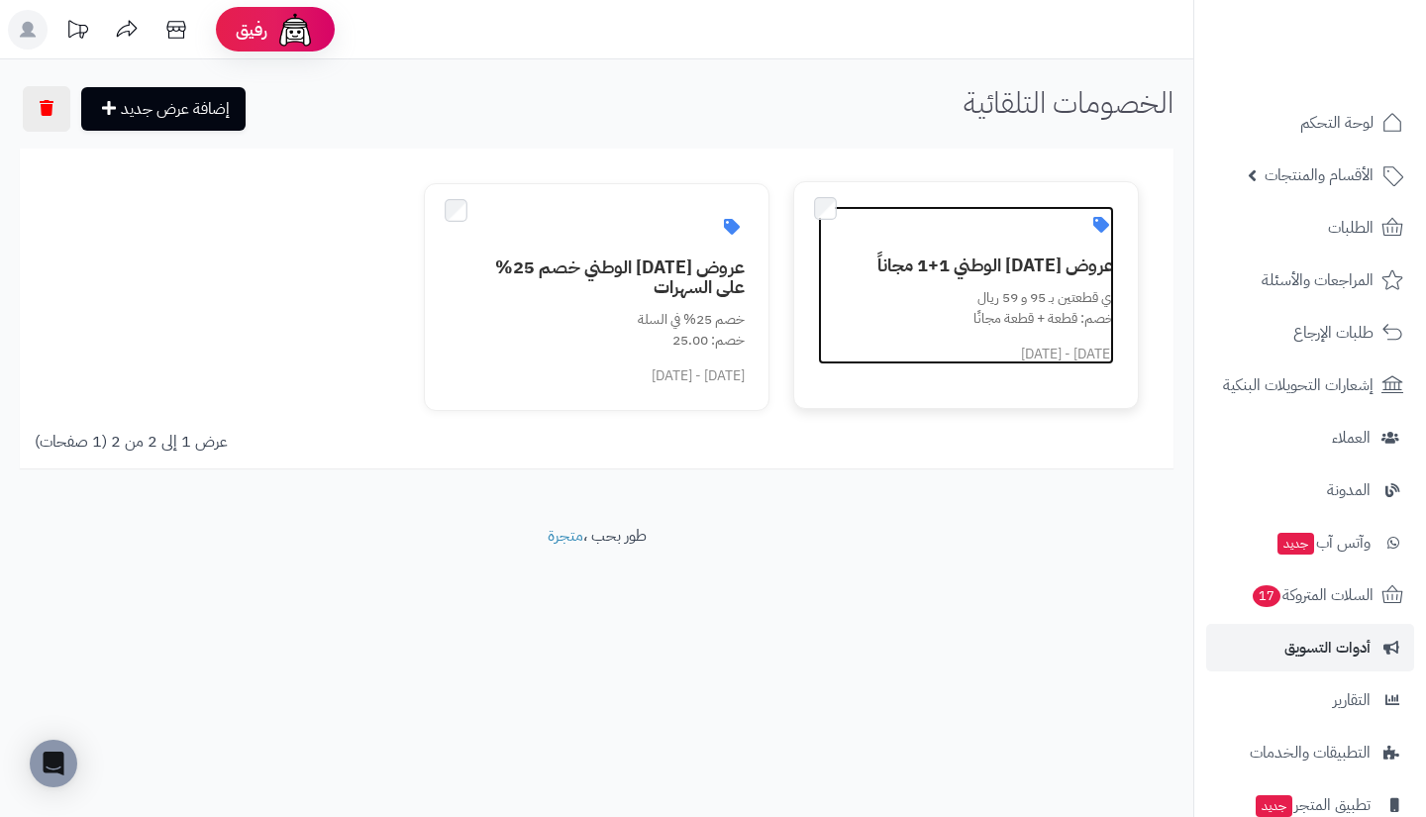
click at [941, 309] on div "خصم: قطعة + قطعة مجانًا" at bounding box center [978, 318] width 272 height 21
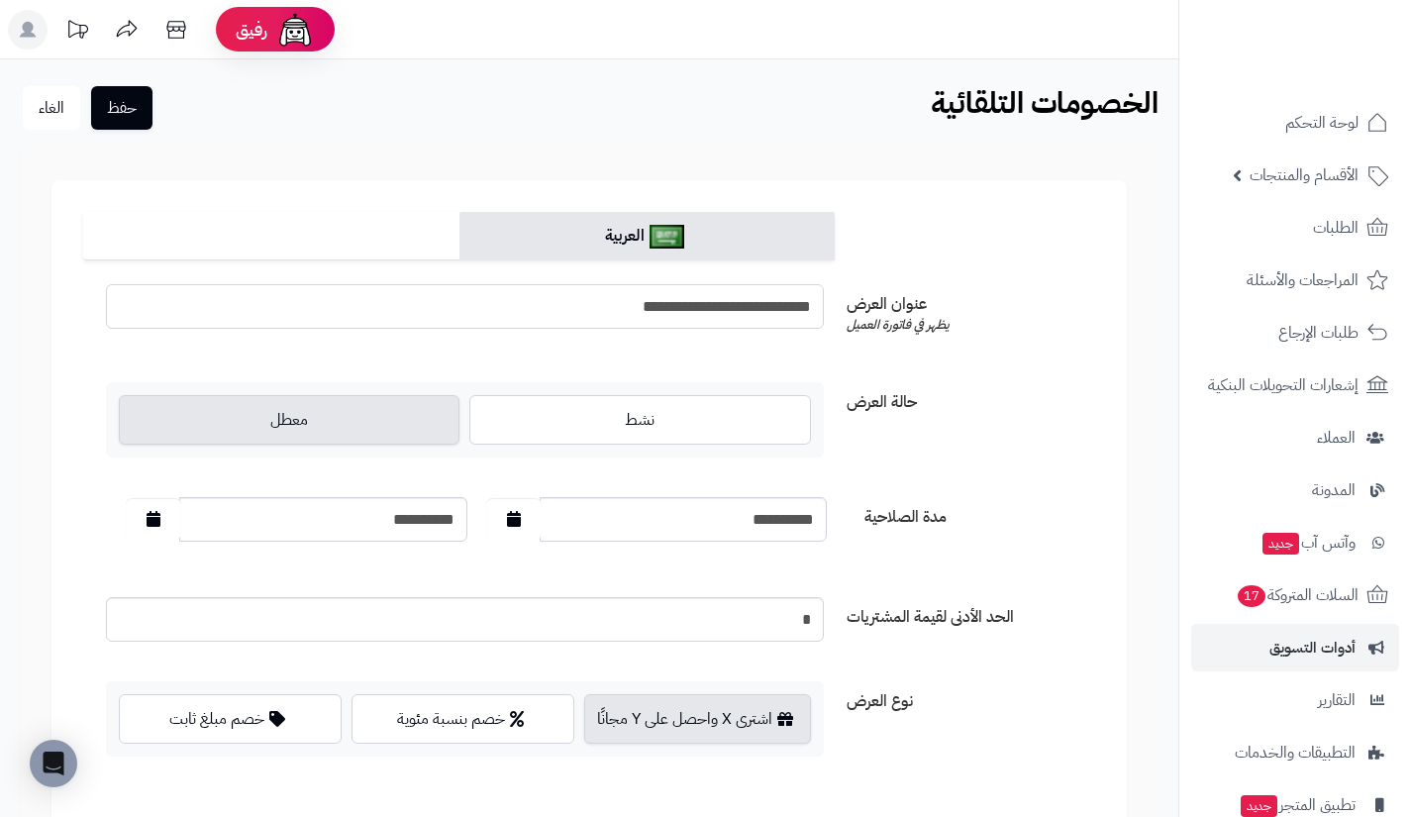
click at [696, 311] on input "**********" at bounding box center [465, 306] width 718 height 45
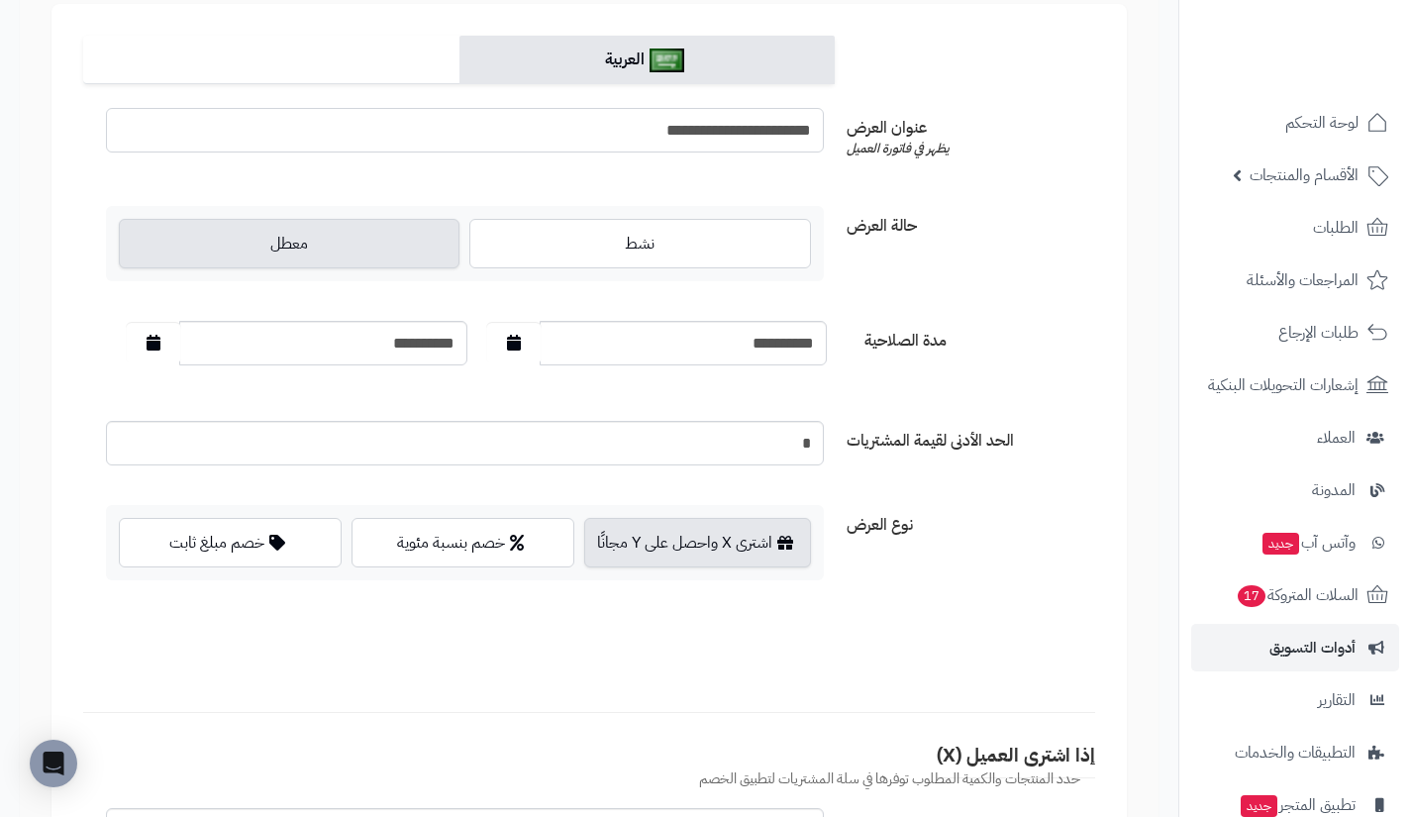
scroll to position [180, 0]
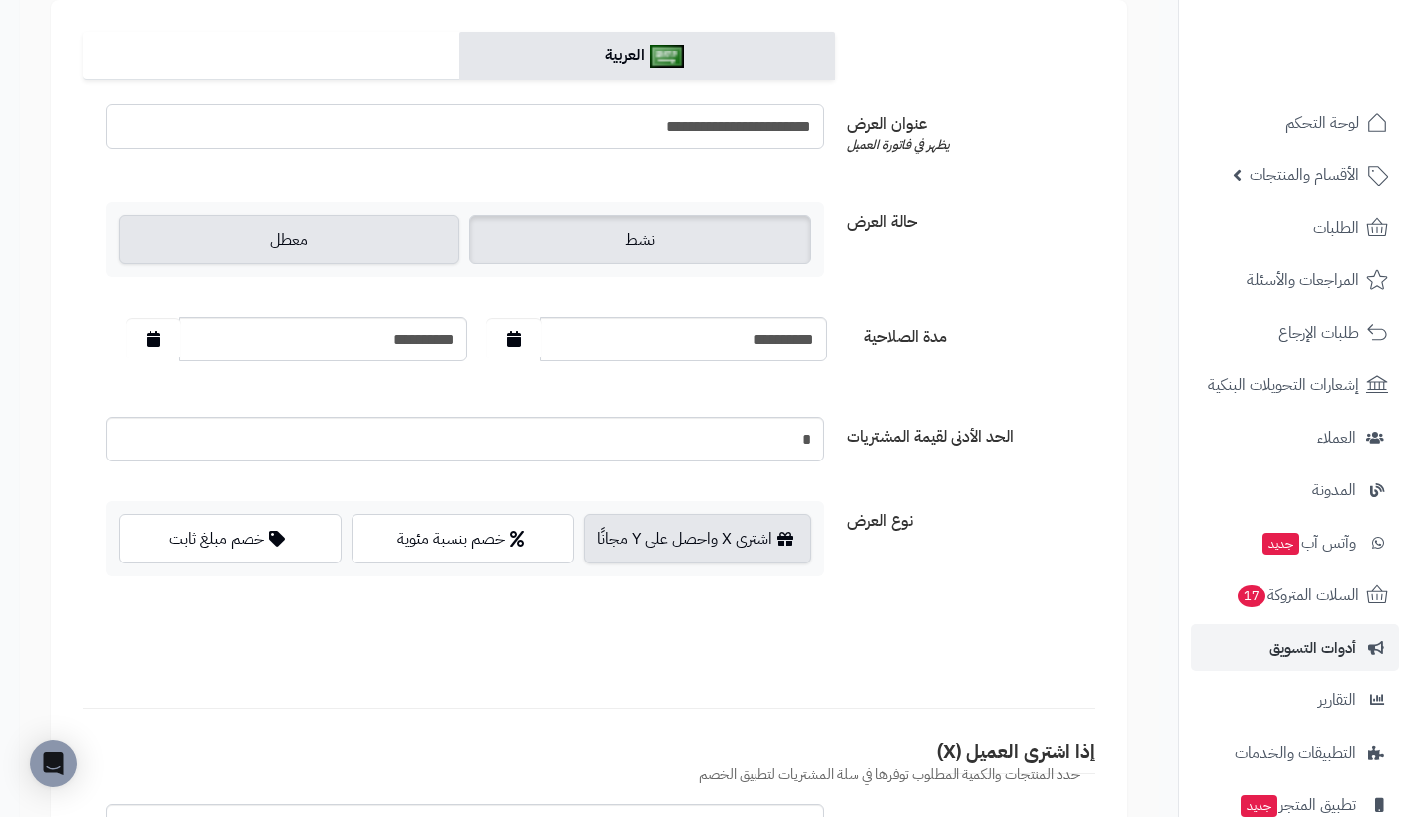
type input "**********"
click at [776, 247] on label "نشط" at bounding box center [639, 240] width 341 height 50
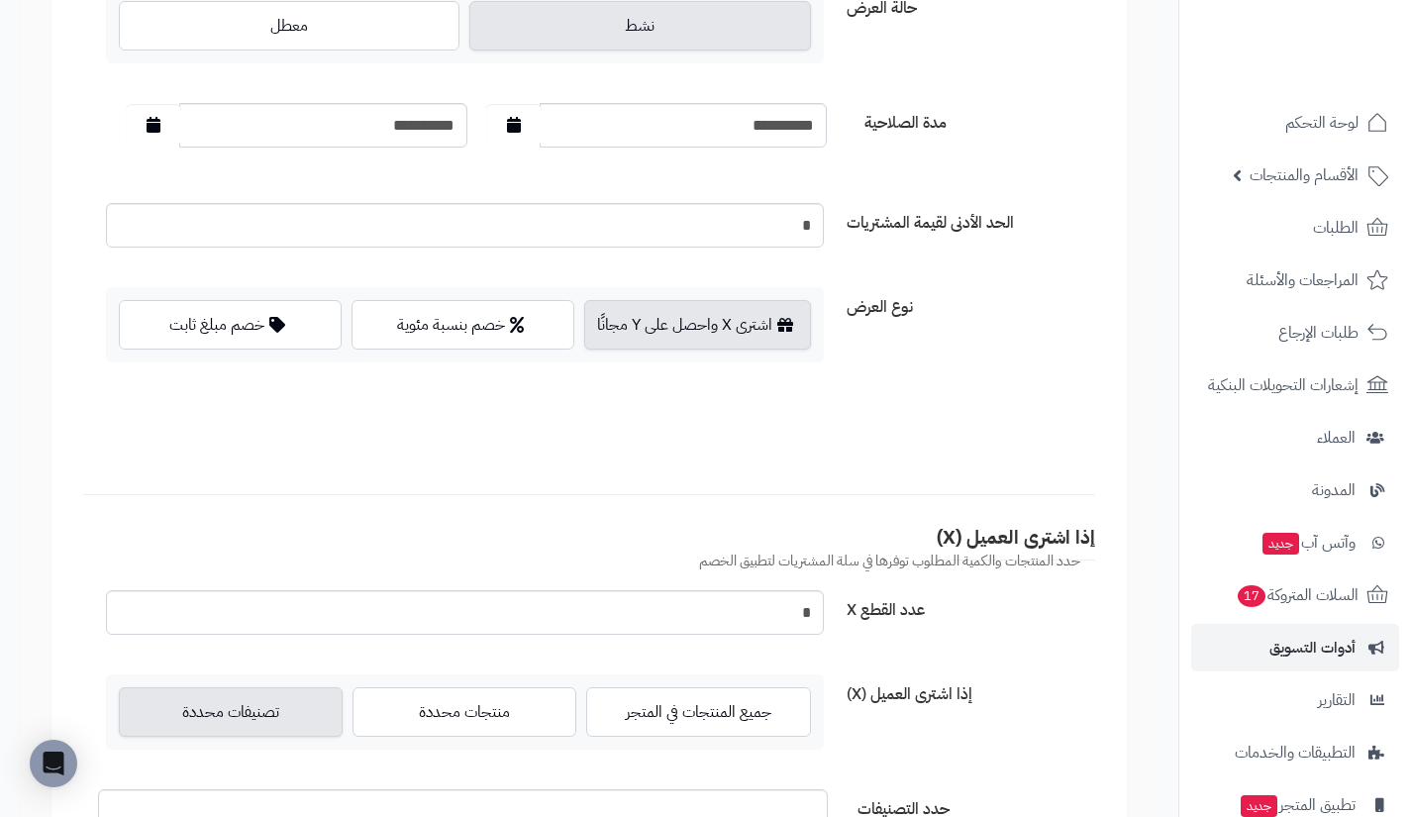
scroll to position [0, 0]
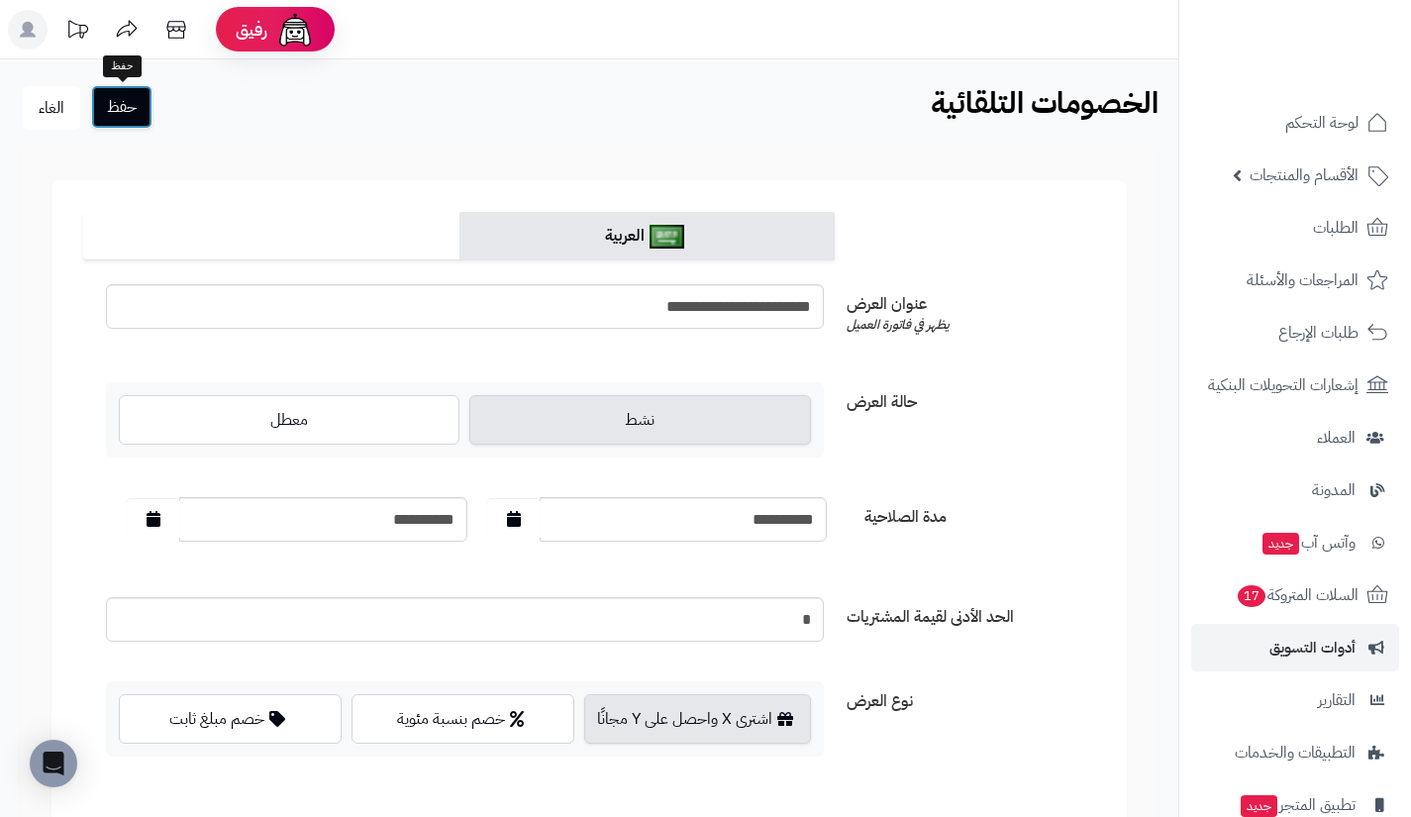
click at [144, 104] on button "حفظ" at bounding box center [121, 107] width 61 height 44
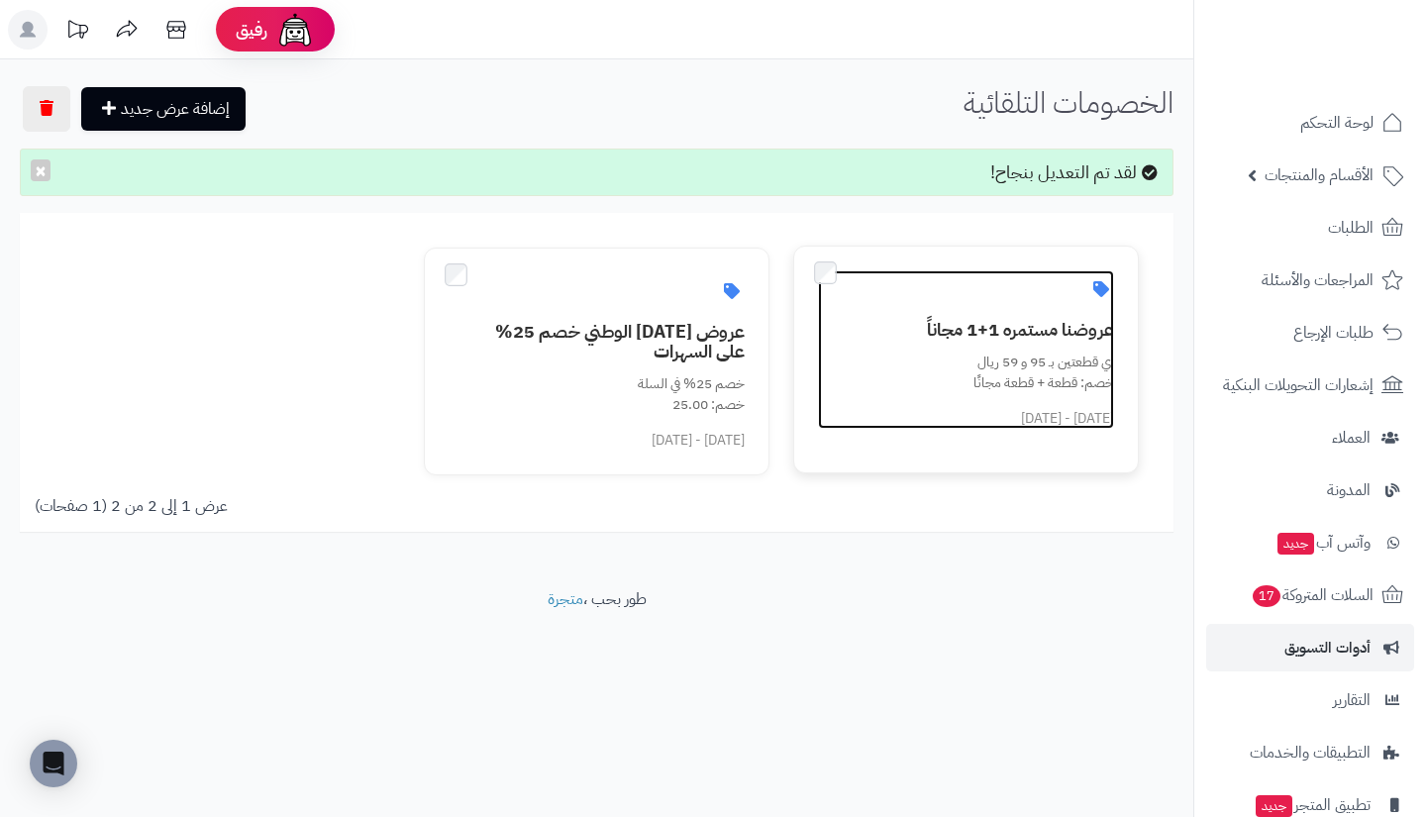
click at [930, 376] on div "خصم: قطعة + قطعة مجانًا" at bounding box center [978, 382] width 272 height 21
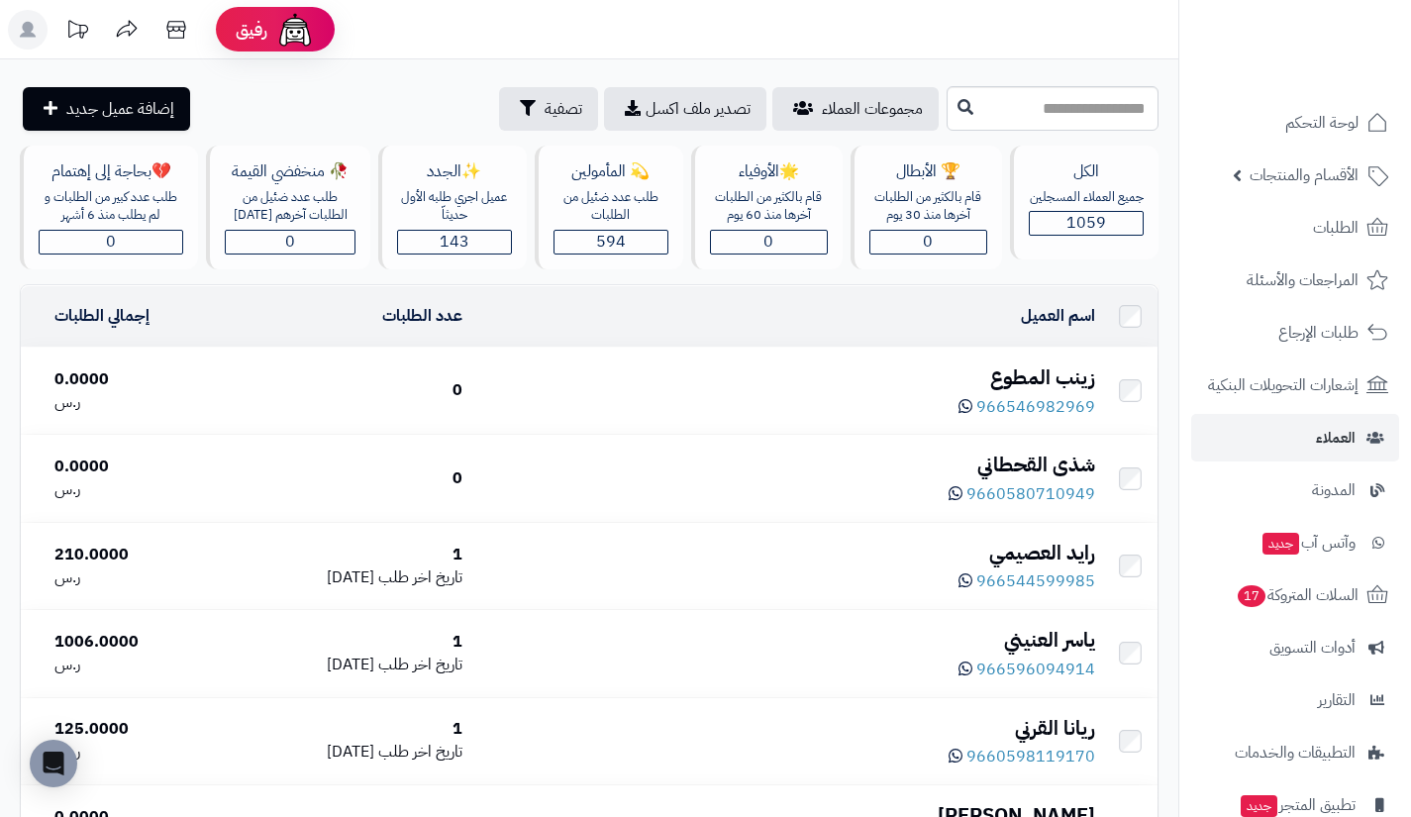
click at [1019, 377] on div "زينب المطوع" at bounding box center [786, 377] width 617 height 29
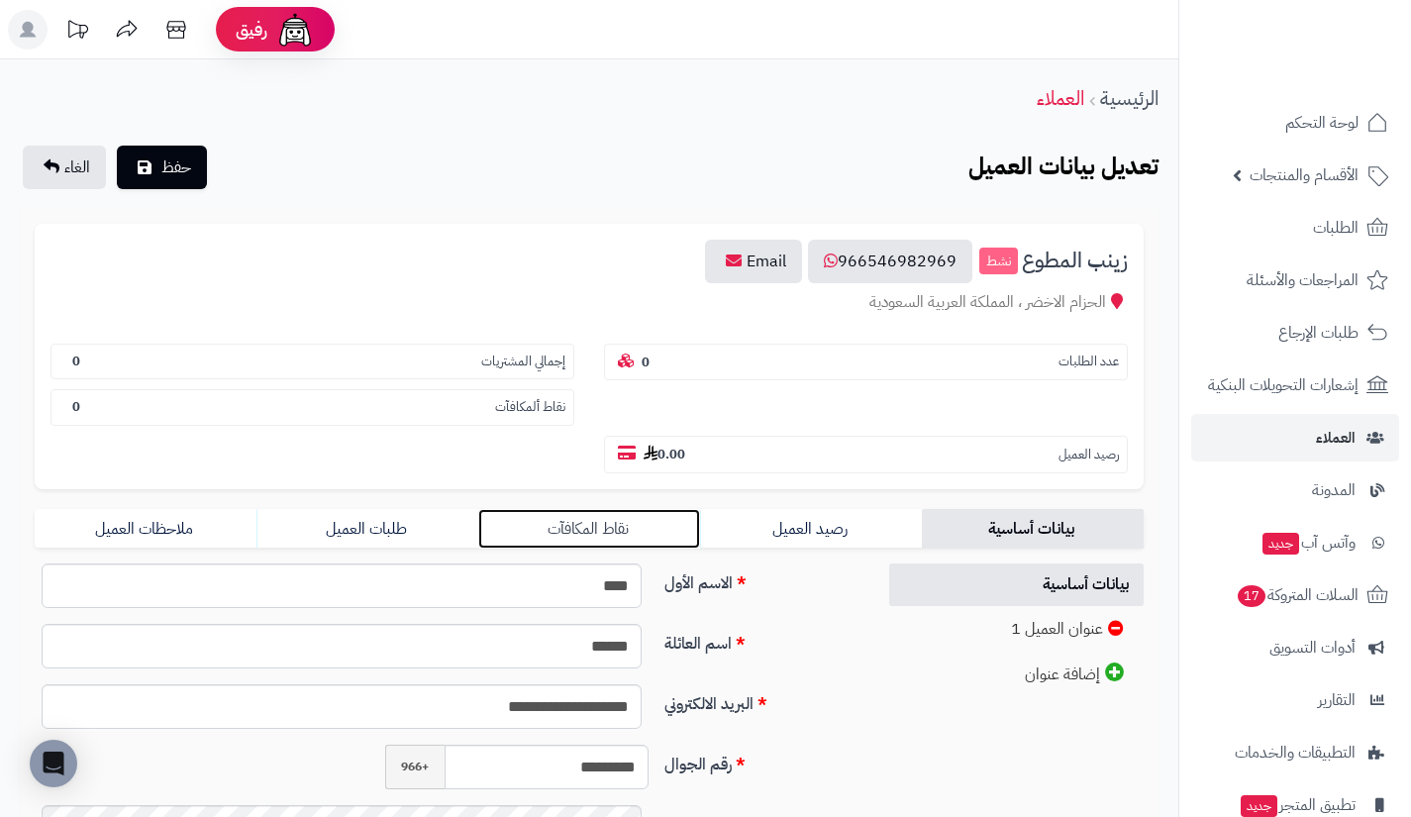
click at [657, 524] on link "نقاط المكافآت" at bounding box center [589, 529] width 222 height 40
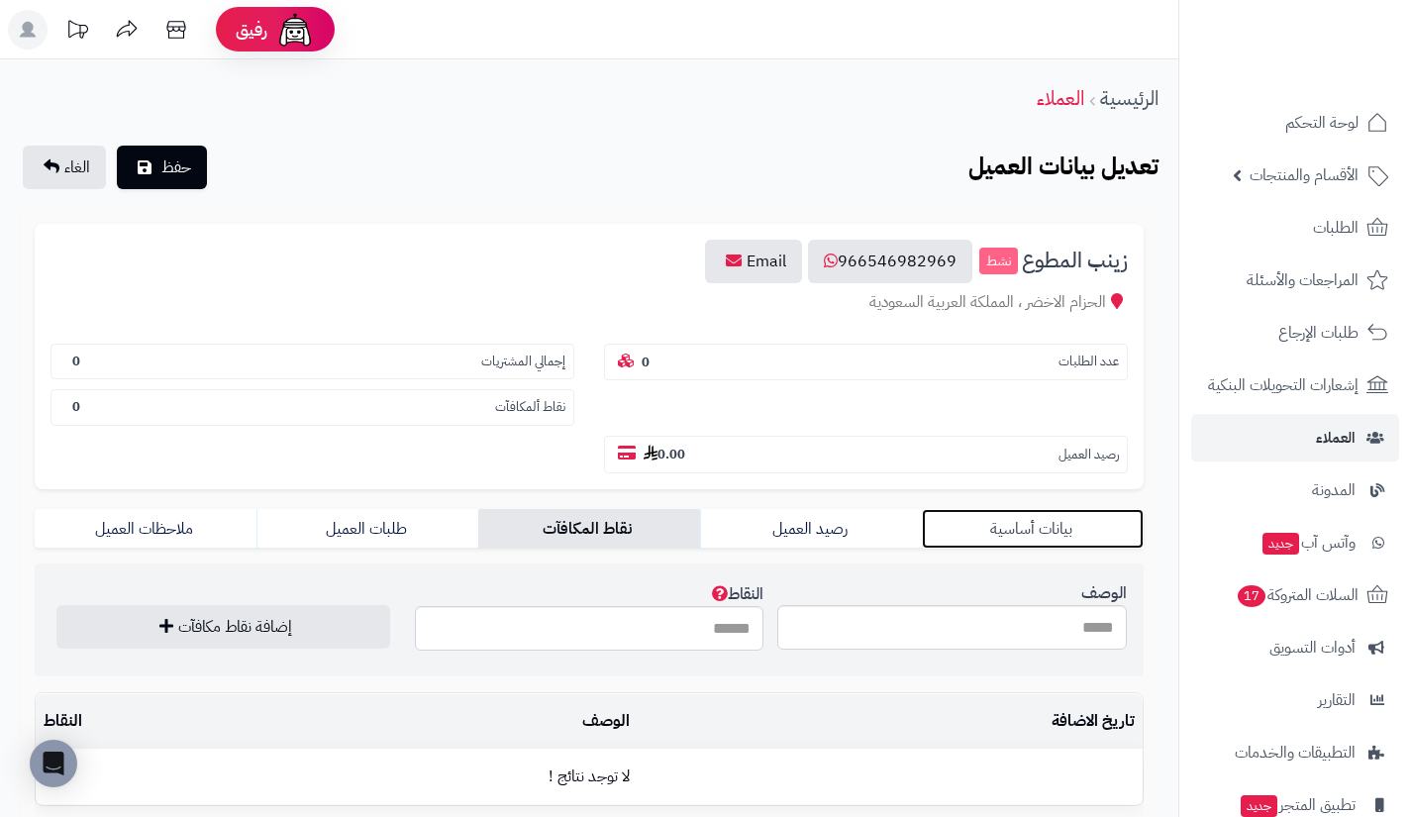
click at [994, 526] on link "بيانات أساسية" at bounding box center [1033, 529] width 222 height 40
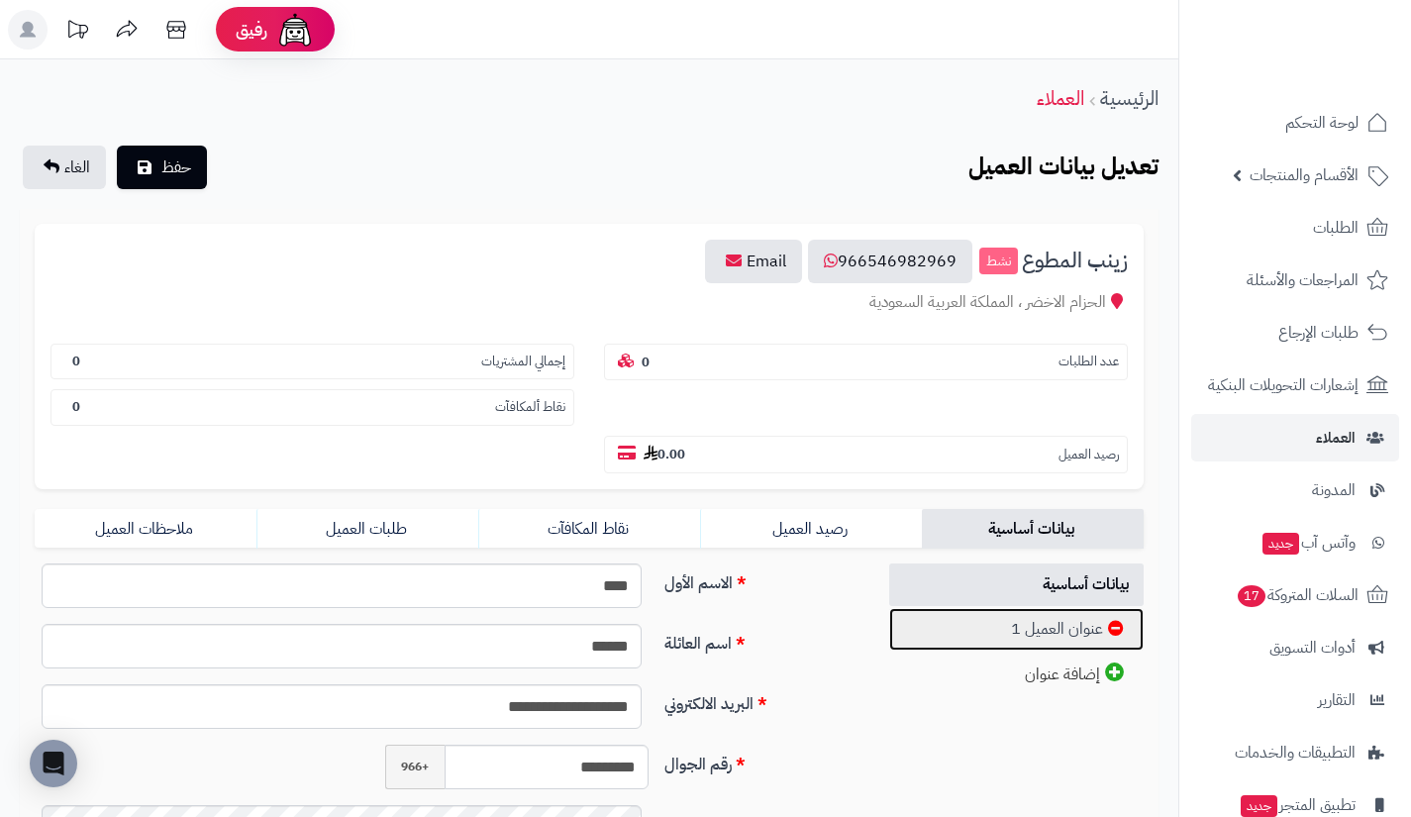
click at [991, 642] on link "عنوان العميل 1" at bounding box center [1016, 629] width 255 height 43
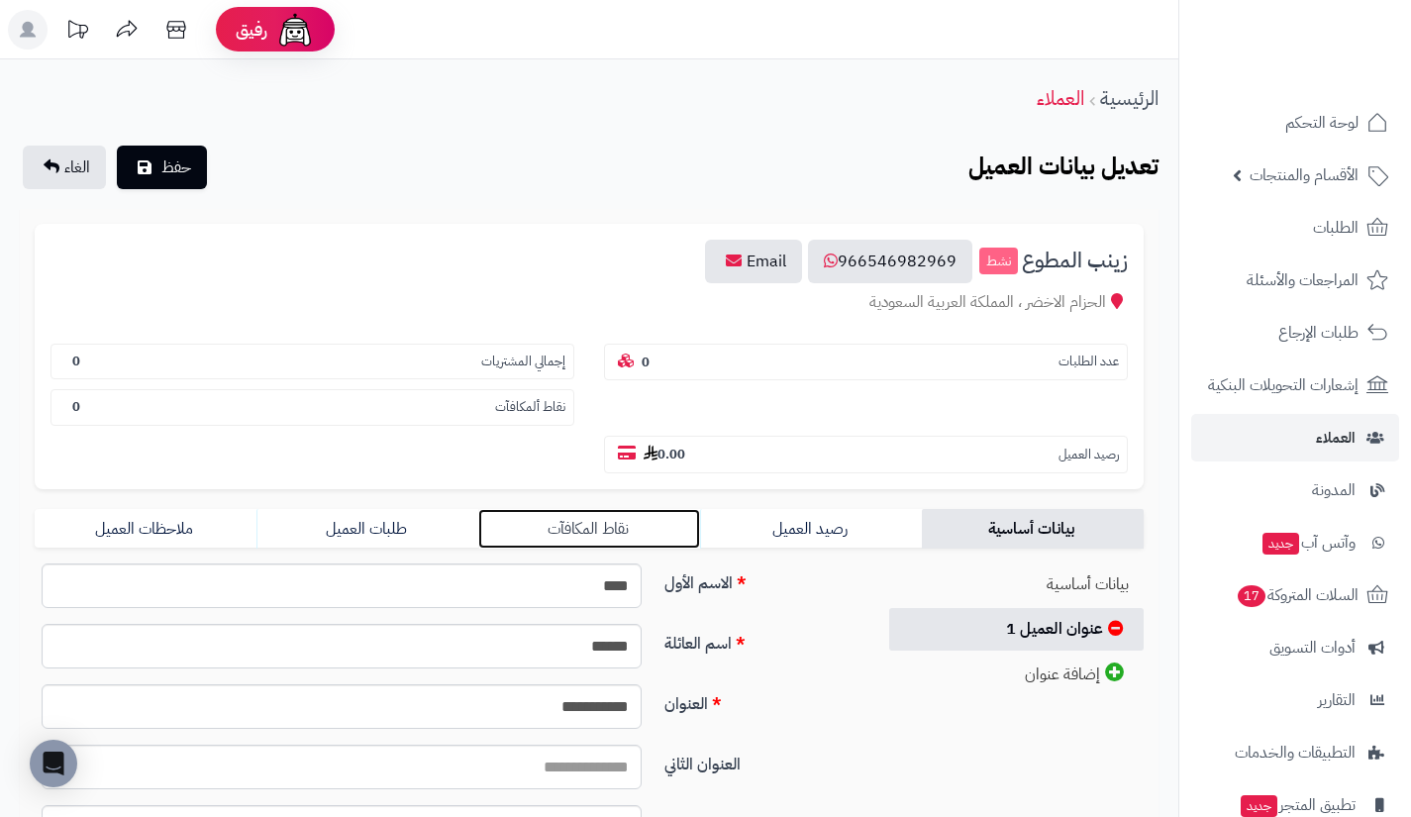
click at [594, 534] on link "نقاط المكافآت" at bounding box center [589, 529] width 222 height 40
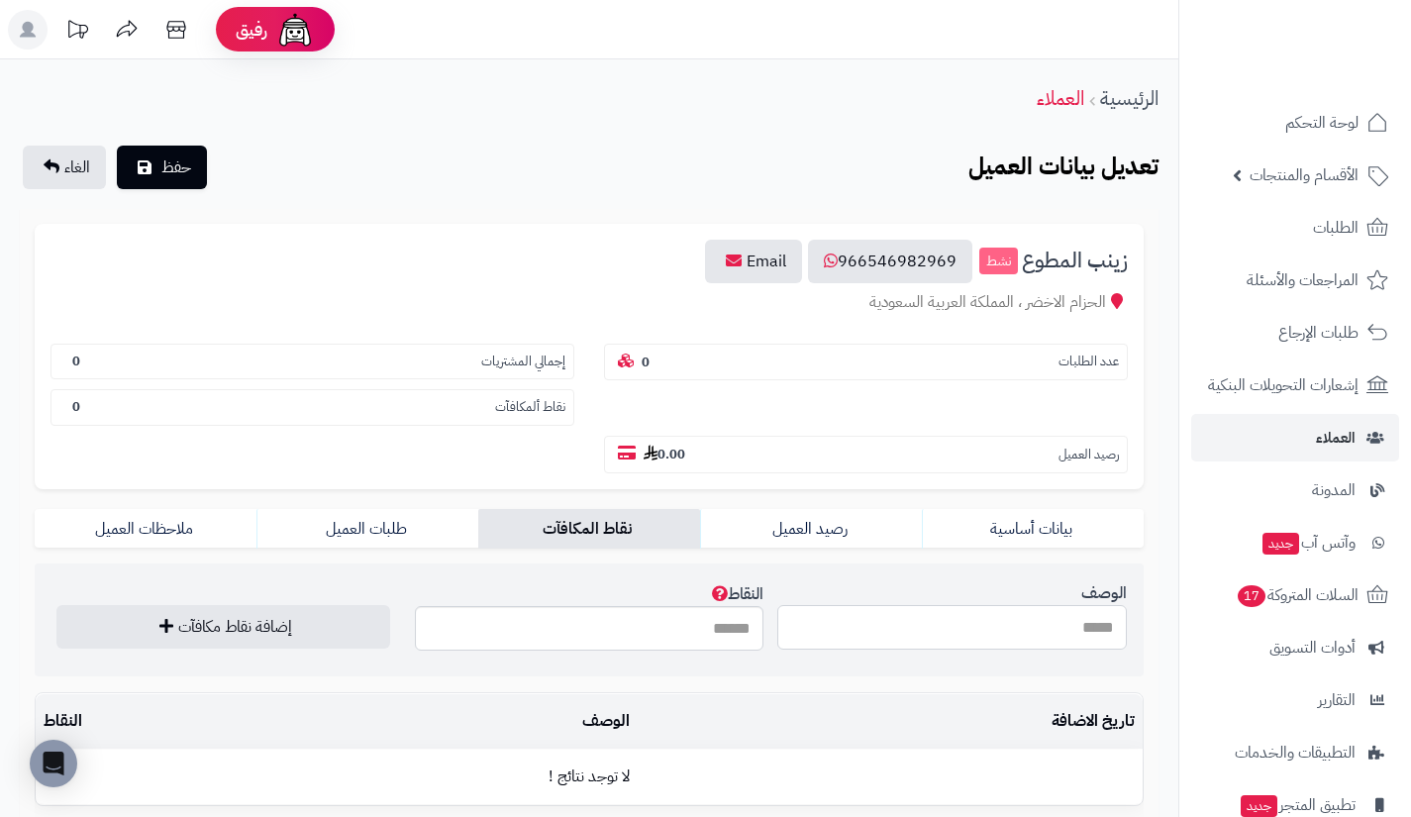
click at [867, 622] on input "الوصف" at bounding box center [952, 627] width 350 height 45
type input "****"
type input "***"
click at [379, 633] on button "إضافة نقاط مكافآت" at bounding box center [223, 626] width 334 height 44
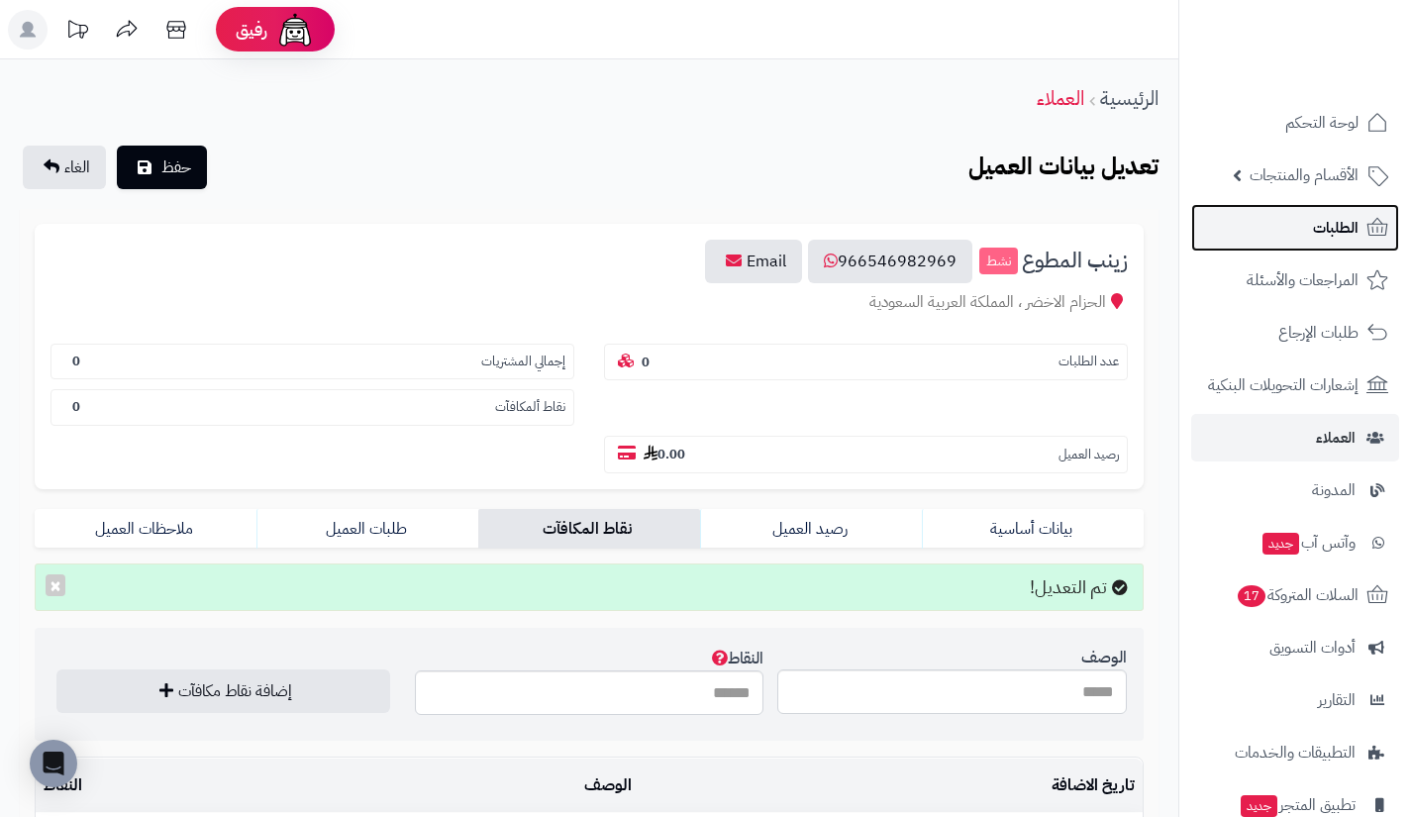
click at [1240, 224] on link "الطلبات" at bounding box center [1295, 228] width 208 height 48
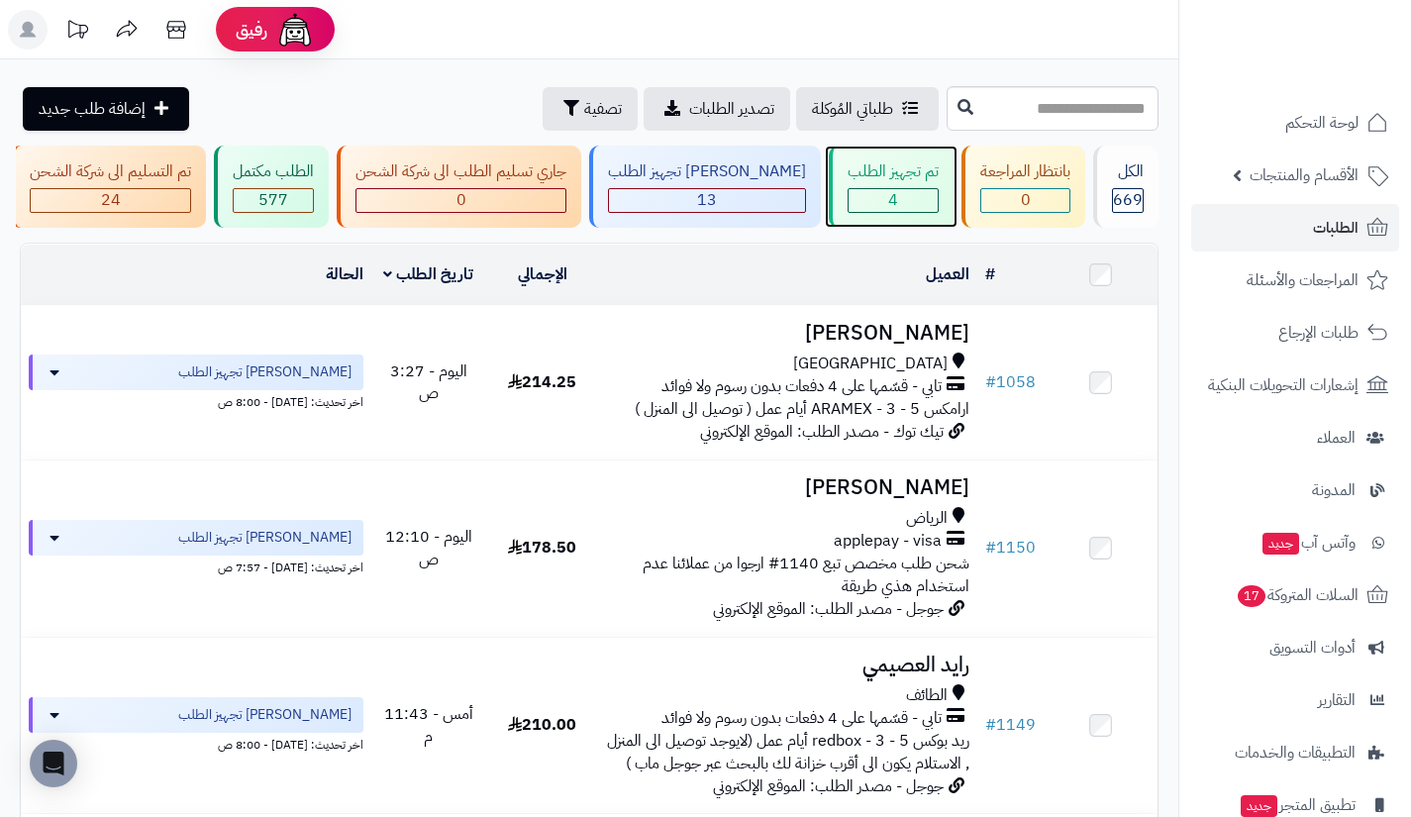
click at [871, 183] on div "تم تجهيز الطلب 4" at bounding box center [891, 187] width 125 height 82
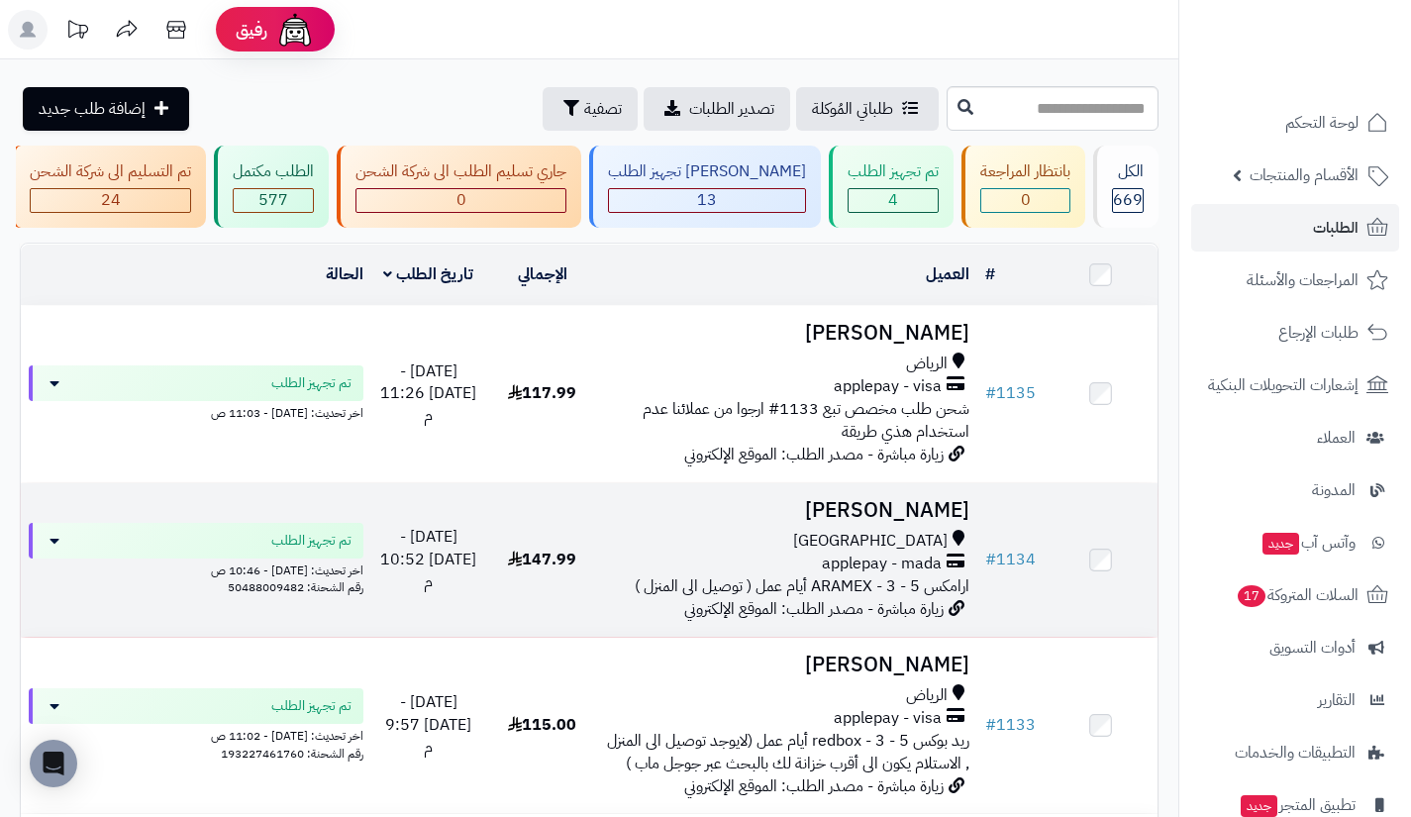
click at [897, 553] on span "[GEOGRAPHIC_DATA]" at bounding box center [870, 541] width 154 height 23
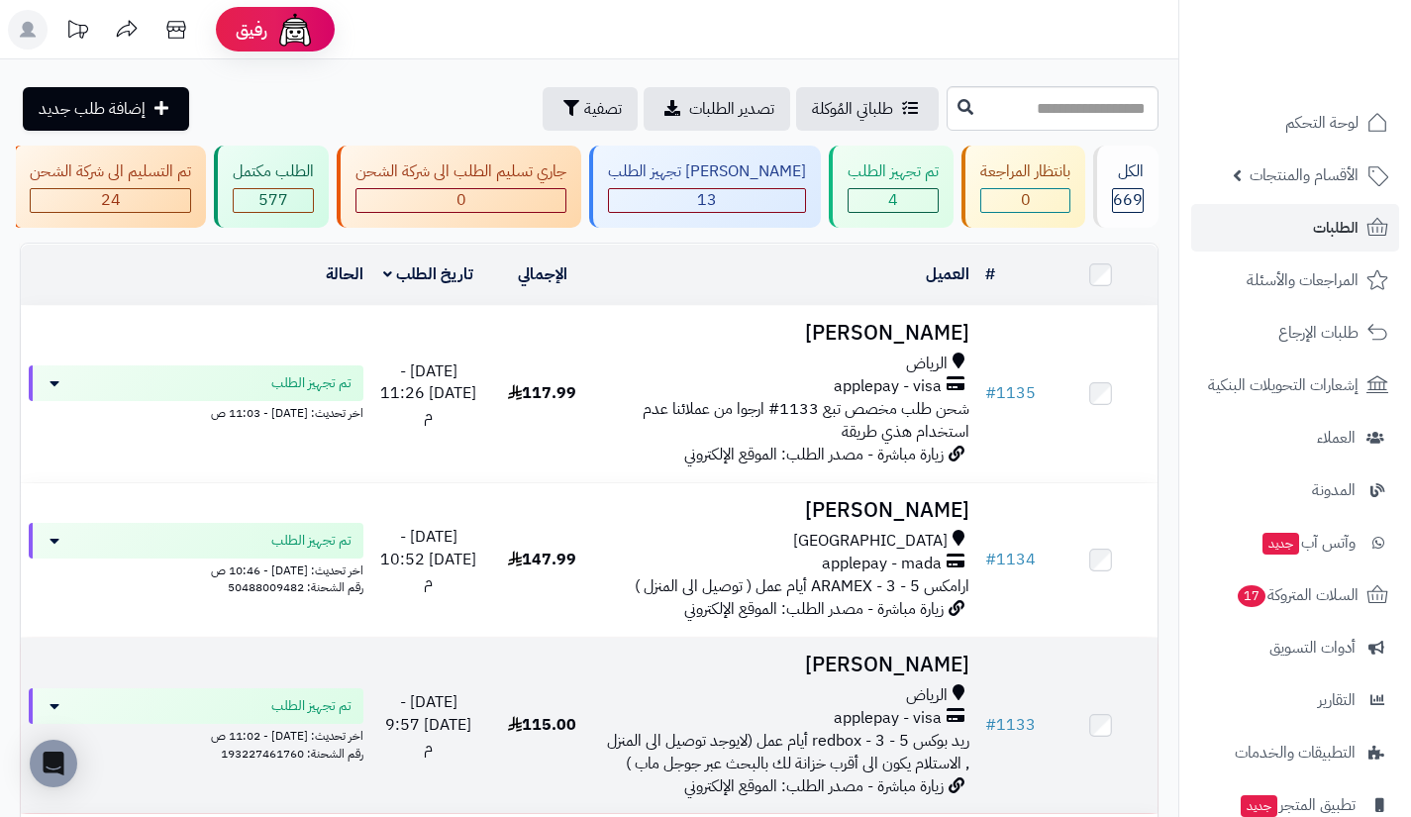
click at [842, 764] on span "ريد بوكس redbox - 3 - 5 أيام عمل (لايوجد توصيل الى المنزل , الاستلام يكون الى أ…" at bounding box center [788, 752] width 362 height 47
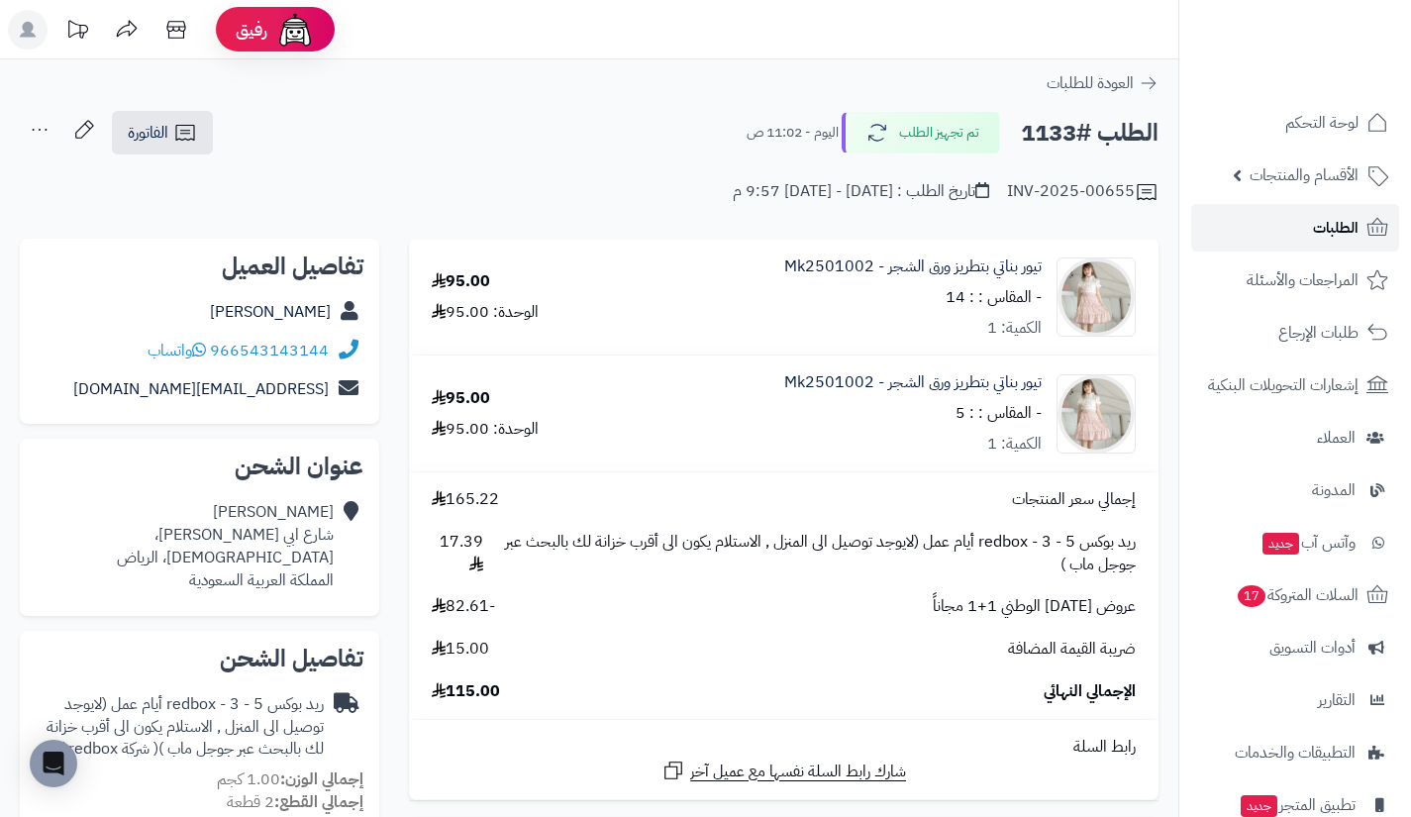
click at [1241, 226] on link "الطلبات" at bounding box center [1295, 228] width 208 height 48
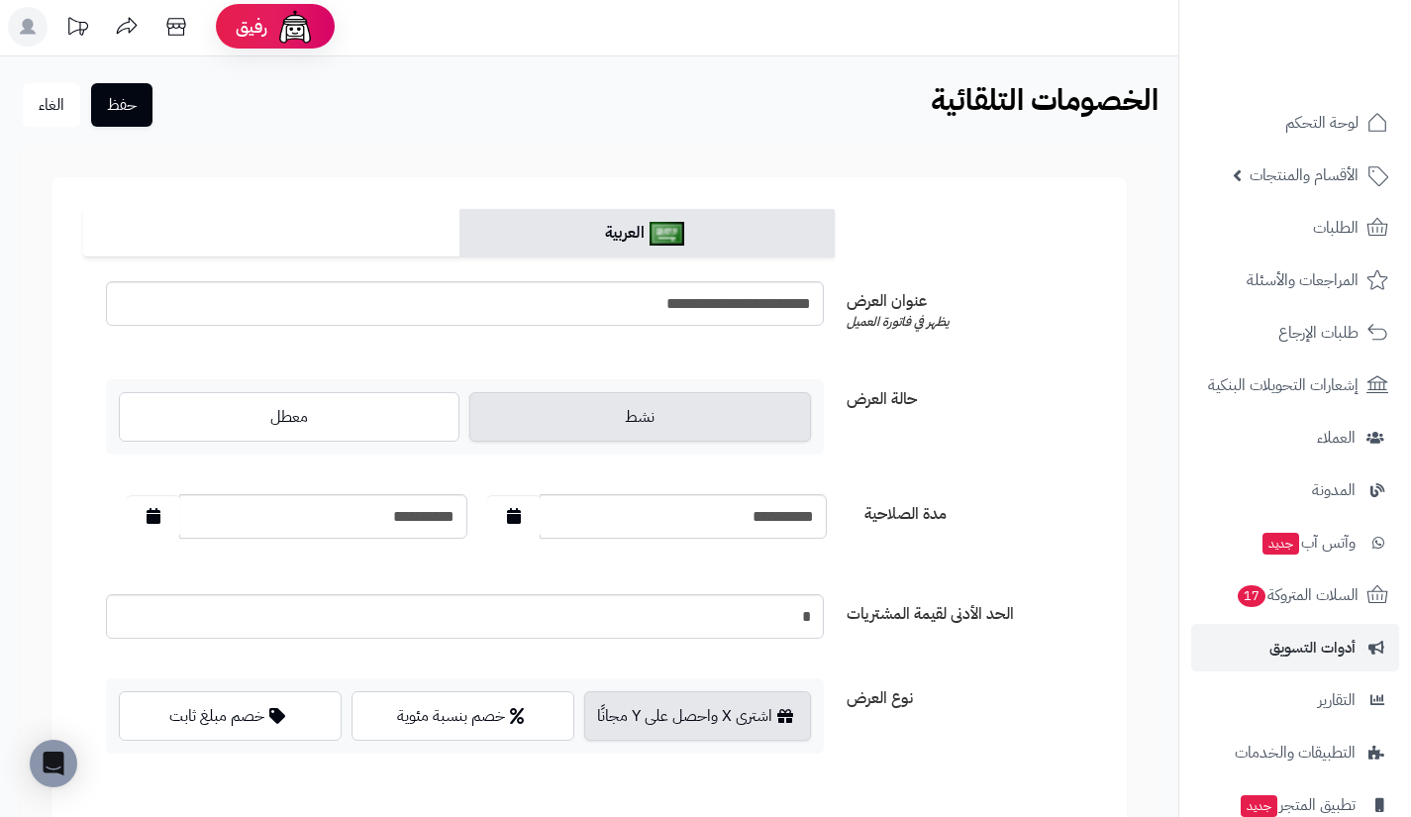
scroll to position [4, 0]
click at [129, 86] on button "حفظ" at bounding box center [121, 103] width 61 height 44
